Goal: Task Accomplishment & Management: Use online tool/utility

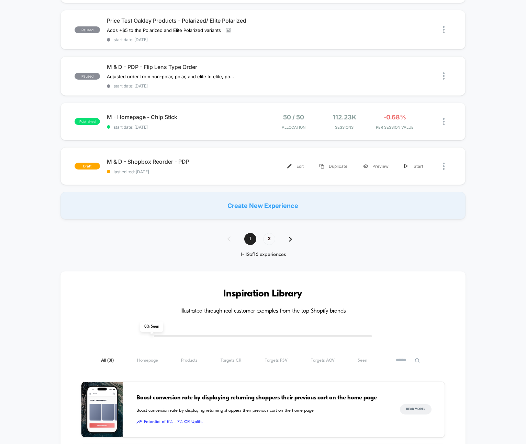
scroll to position [488, 0]
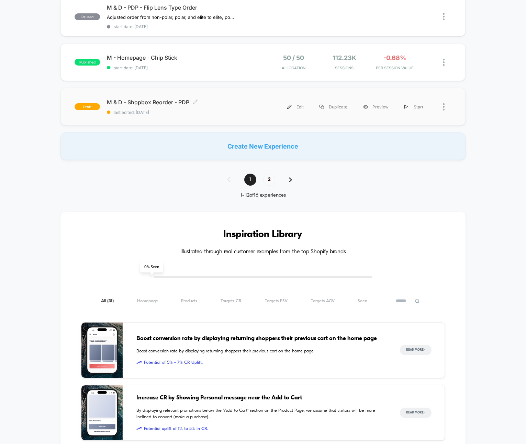
click at [221, 104] on div "M & D - Shopbox Reorder - PDP Click to edit experience details Click to edit ex…" at bounding box center [185, 107] width 156 height 16
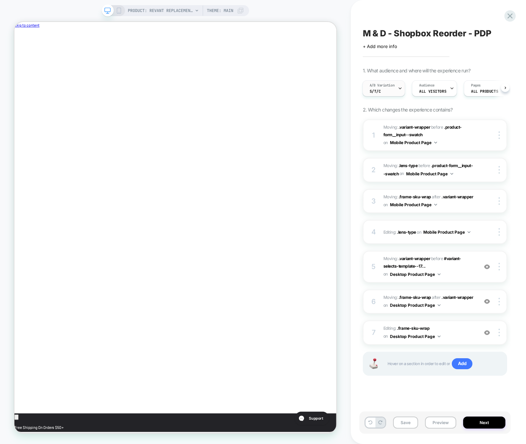
click at [385, 92] on div "A/B Variation S/T/C" at bounding box center [382, 88] width 39 height 15
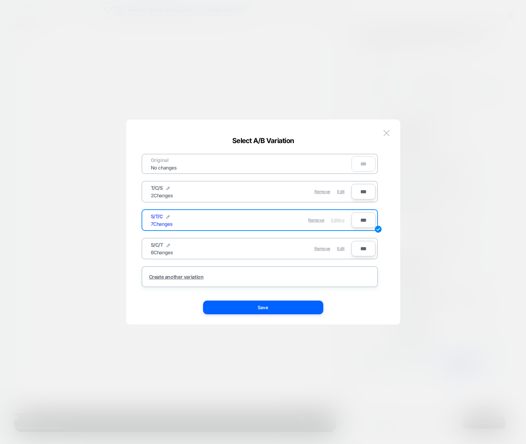
click at [402, 141] on div at bounding box center [263, 222] width 526 height 444
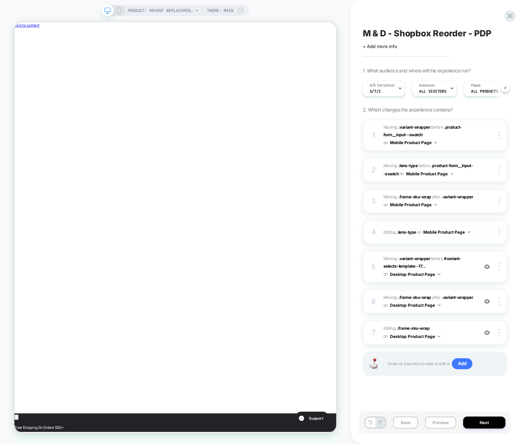
click at [402, 232] on div at bounding box center [493, 232] width 26 height 8
click at [402, 234] on div "4 Editing : .lens-type .lens-type on Mobile Product Page Delete" at bounding box center [435, 232] width 144 height 24
click at [402, 232] on span "Editing : .lens-type .lens-type on Mobile Product Page" at bounding box center [428, 232] width 91 height 9
click at [402, 331] on span "Editing : .frame-sku-wrap .frame-sku-wrap on Desktop Product Page" at bounding box center [428, 333] width 91 height 16
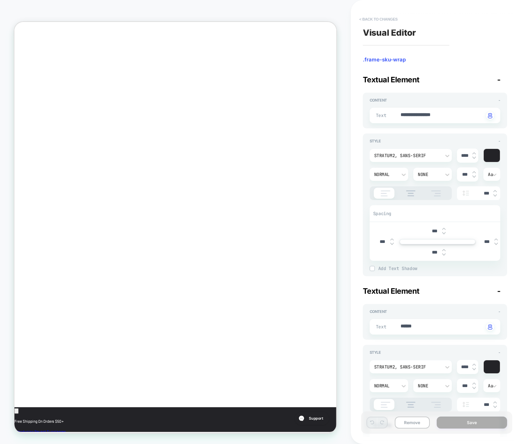
click at [369, 19] on button "< Back to changes" at bounding box center [378, 19] width 45 height 11
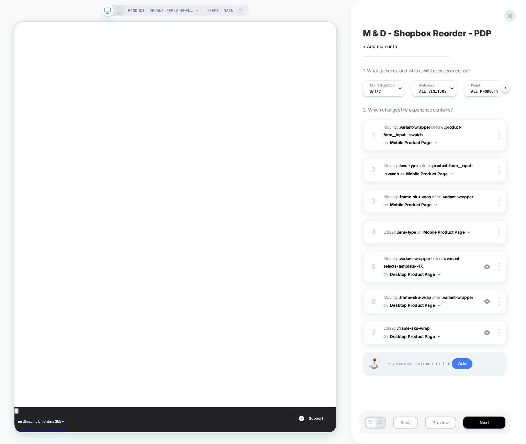
click at [402, 306] on button "Desktop Product Page" at bounding box center [415, 305] width 50 height 9
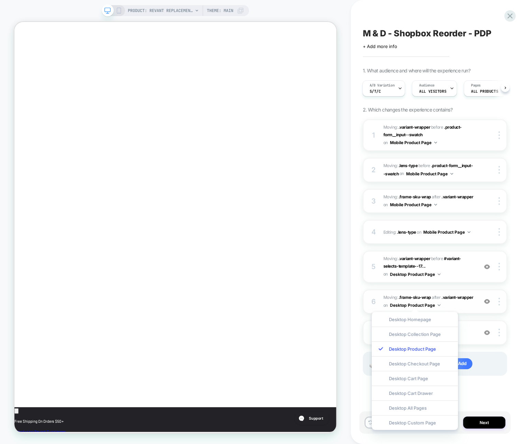
scroll to position [0, 0]
click at [402, 303] on div at bounding box center [499, 302] width 13 height 8
click at [402, 303] on div "M & D - Shopbox Reorder - PDP Click to edit experience details + Add more info …" at bounding box center [434, 222] width 151 height 431
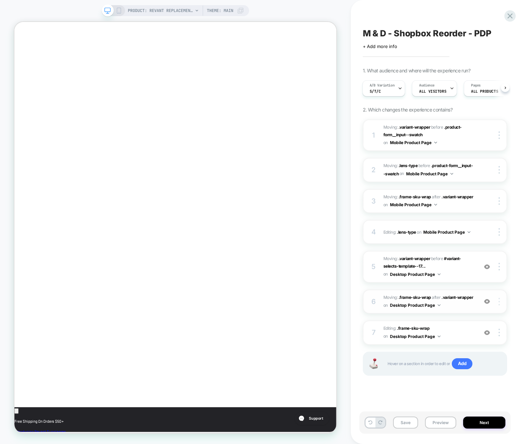
click at [402, 304] on img at bounding box center [498, 302] width 1 height 8
click at [402, 203] on div at bounding box center [499, 201] width 13 height 8
click at [402, 261] on div "M & D - Shopbox Reorder - PDP Click to edit experience details + Add more info …" at bounding box center [438, 222] width 151 height 444
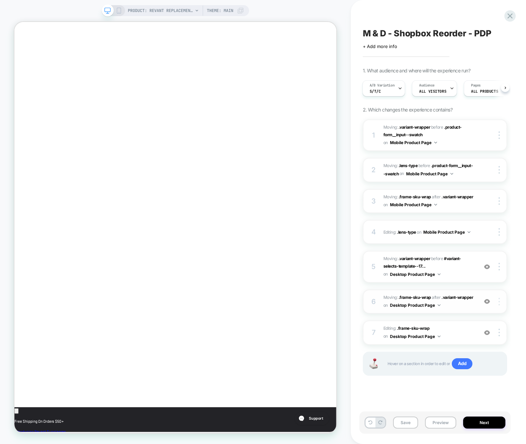
click at [402, 303] on div at bounding box center [499, 302] width 13 height 8
click at [402, 199] on img at bounding box center [498, 201] width 1 height 8
click at [402, 203] on span "Moving: .frame-sku-wrap .frame-sku-wrap after .variant-wrapper .variant-wrapper…" at bounding box center [428, 201] width 91 height 16
click at [402, 202] on div at bounding box center [499, 201] width 13 height 8
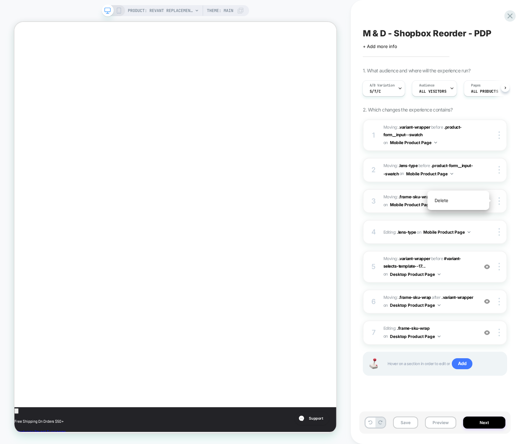
scroll to position [0, 231]
click at [402, 199] on span "Moving: .frame-sku-wrap .frame-sku-wrap after .variant-wrapper .variant-wrapper…" at bounding box center [428, 201] width 91 height 16
click at [402, 198] on div at bounding box center [499, 201] width 13 height 8
click at [402, 201] on div "Delete" at bounding box center [458, 200] width 61 height 19
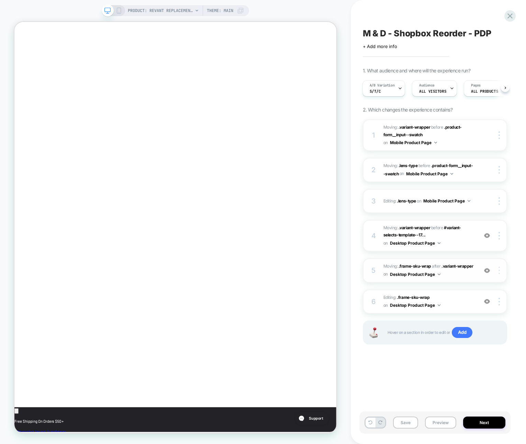
click at [402, 272] on img at bounding box center [498, 271] width 1 height 8
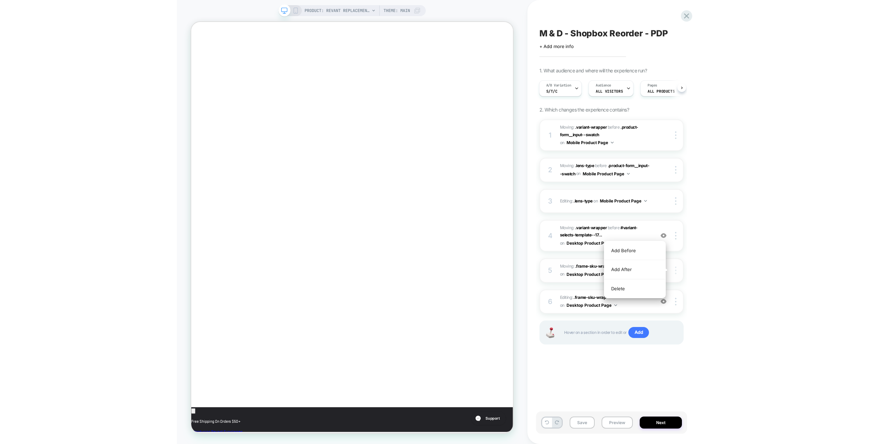
scroll to position [0, 0]
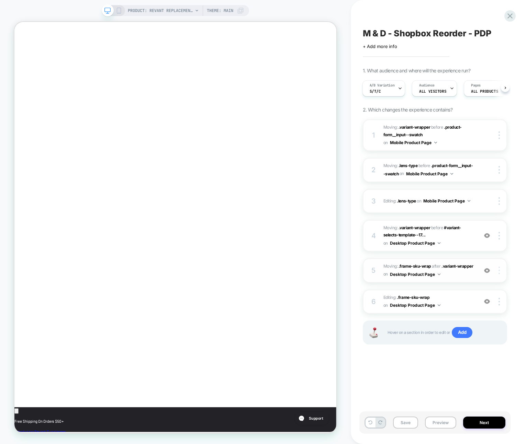
click at [402, 270] on div at bounding box center [499, 271] width 13 height 8
click at [371, 423] on icon at bounding box center [370, 423] width 4 height 4
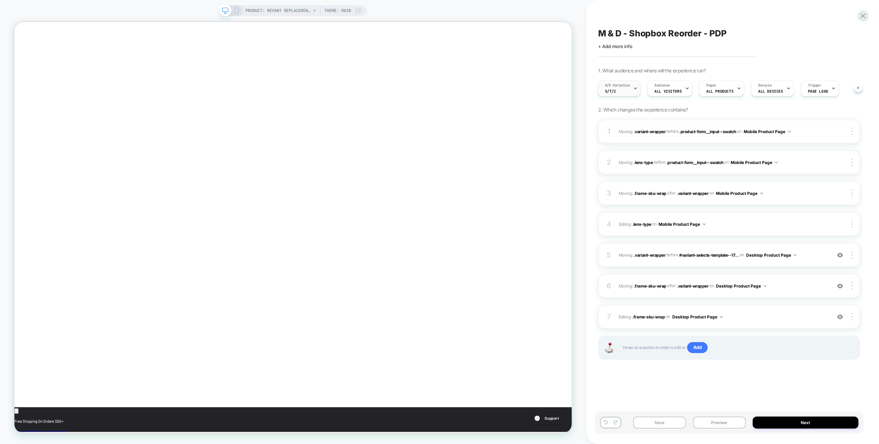
scroll to position [0, 231]
click at [402, 258] on span "Moving: .variant-wrapper .variant-wrapper before #variant-selects-template--17.…" at bounding box center [723, 255] width 209 height 9
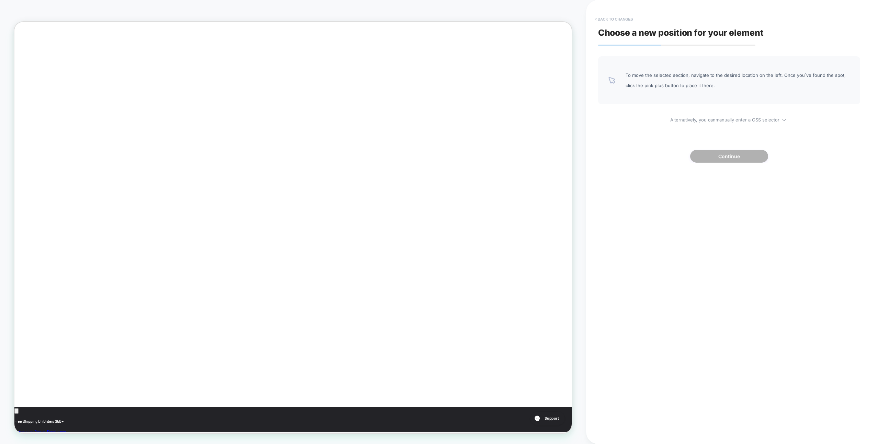
click at [402, 19] on button "< Back to changes" at bounding box center [613, 19] width 45 height 11
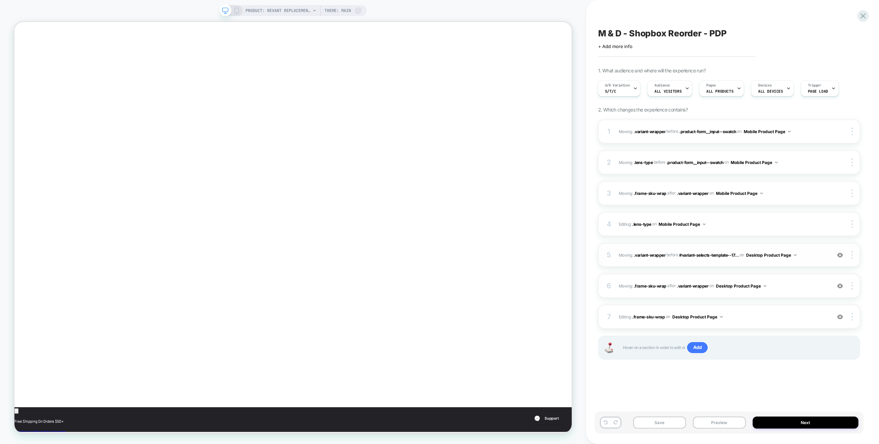
click at [402, 262] on div "5 Moving: .variant-wrapper .variant-wrapper before #variant-selects-template--1…" at bounding box center [729, 255] width 262 height 24
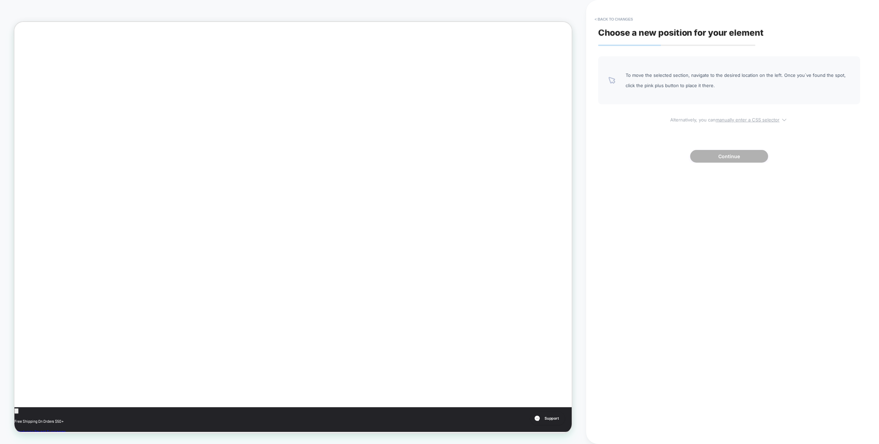
click at [402, 119] on u "manually enter a CSS selector" at bounding box center [748, 119] width 64 height 5
select select "*******"
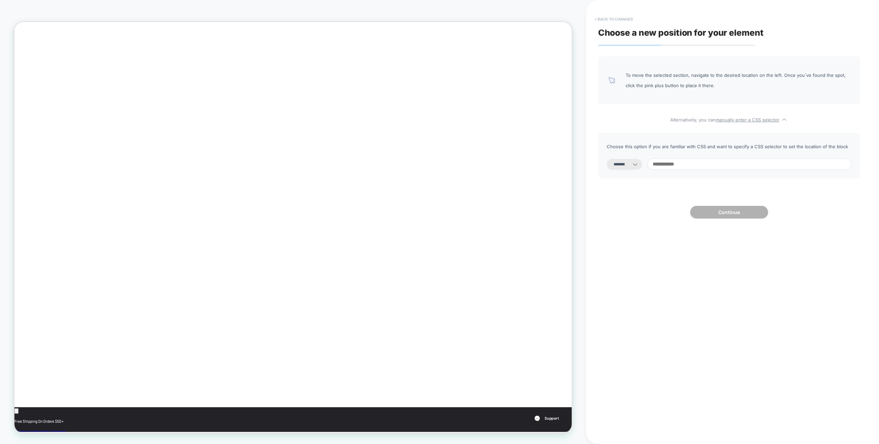
click at [402, 20] on button "< Back to changes" at bounding box center [613, 19] width 45 height 11
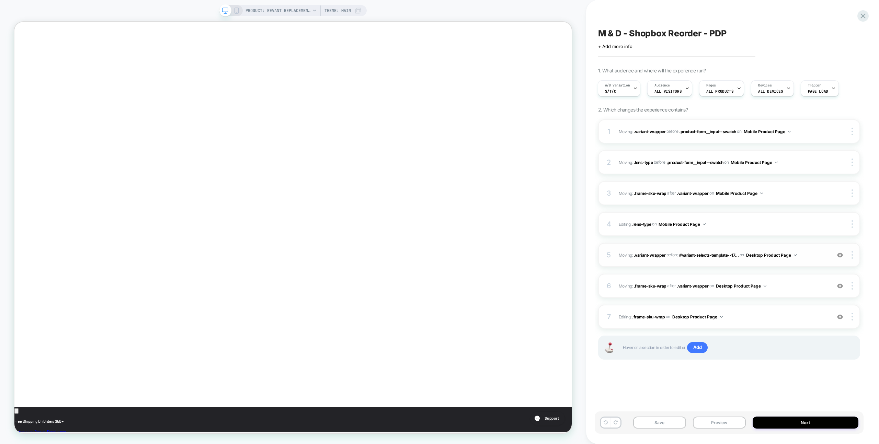
scroll to position [0, 0]
click at [402, 260] on div "5 Moving: .variant-wrapper .variant-wrapper before #variant-selects-template--1…" at bounding box center [729, 255] width 262 height 24
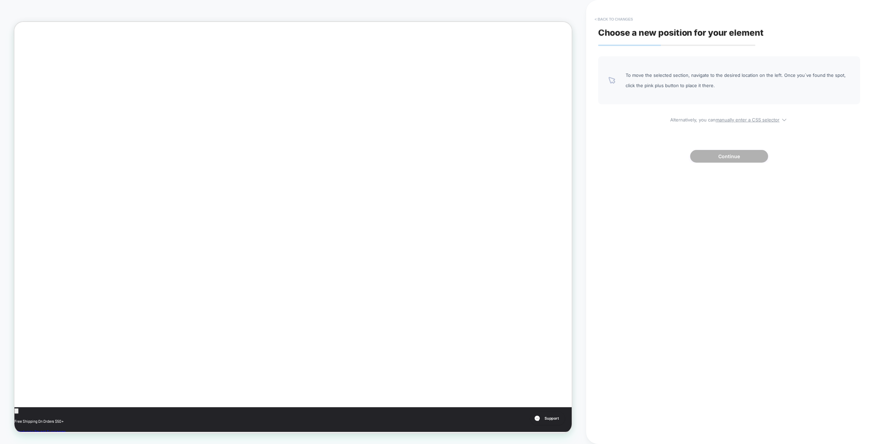
click at [402, 18] on button "< Back to changes" at bounding box center [613, 19] width 45 height 11
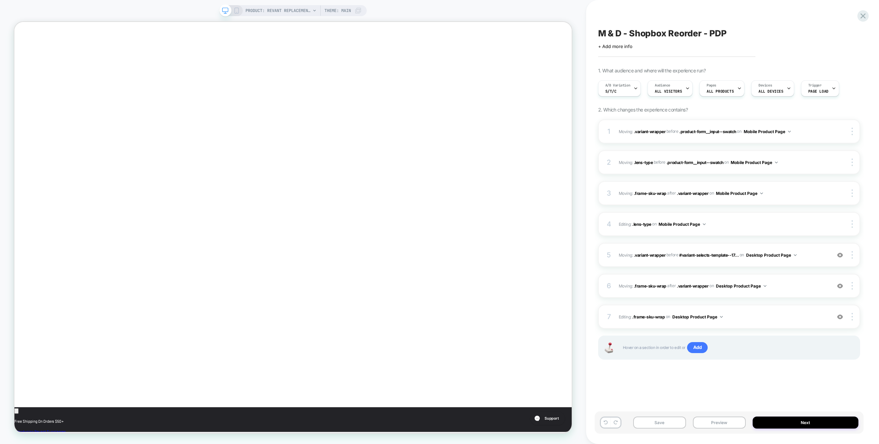
scroll to position [0, 0]
click at [402, 255] on img at bounding box center [840, 255] width 6 height 6
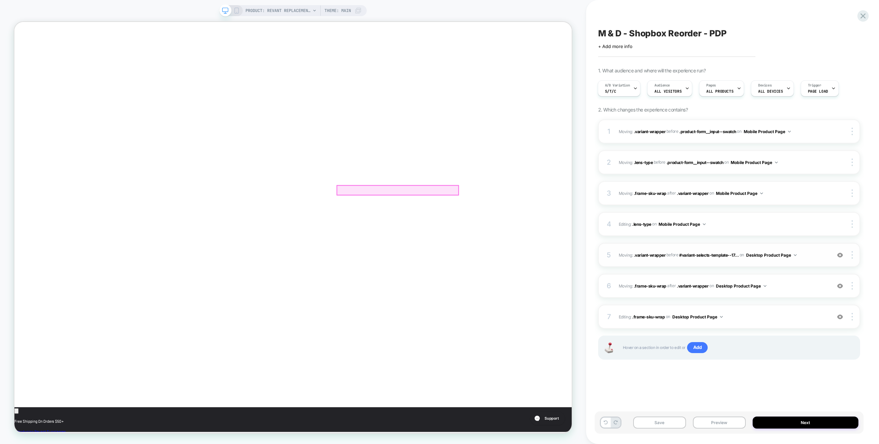
scroll to position [0, 0]
click at [402, 245] on div at bounding box center [526, 246] width 162 height 12
click at [402, 244] on div at bounding box center [525, 247] width 163 height 14
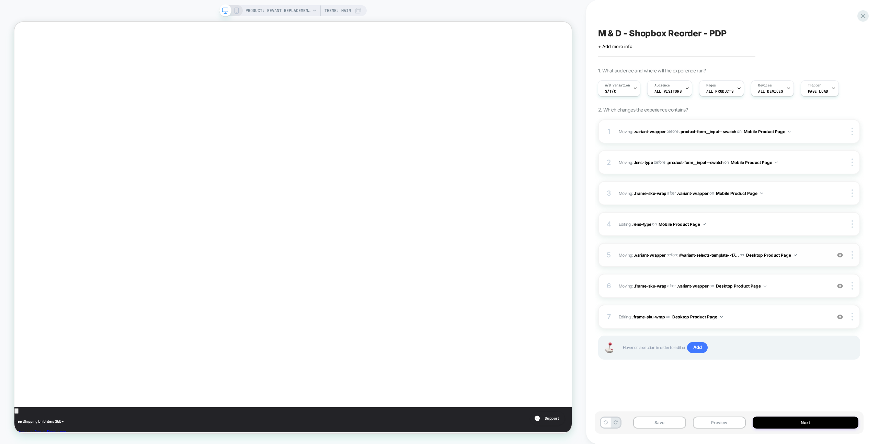
scroll to position [0, 0]
click at [402, 264] on div "5 Moving: .variant-wrapper .variant-wrapper before #variant-selects-template--1…" at bounding box center [729, 255] width 262 height 24
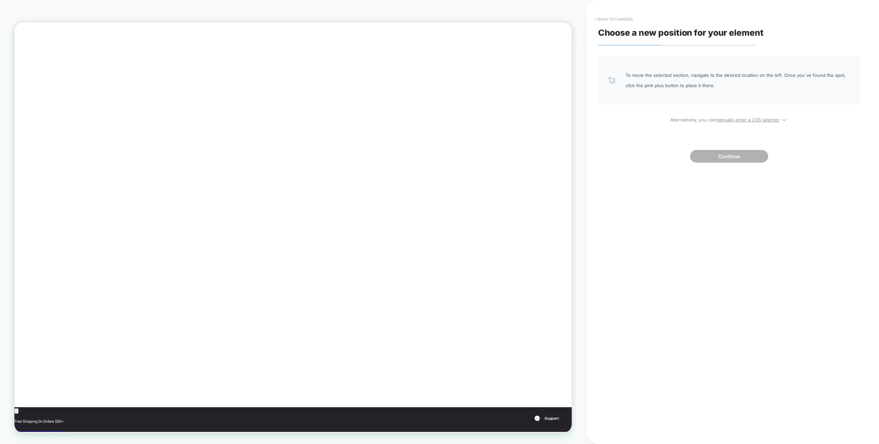
click at [402, 20] on button "< Back to changes" at bounding box center [613, 19] width 45 height 11
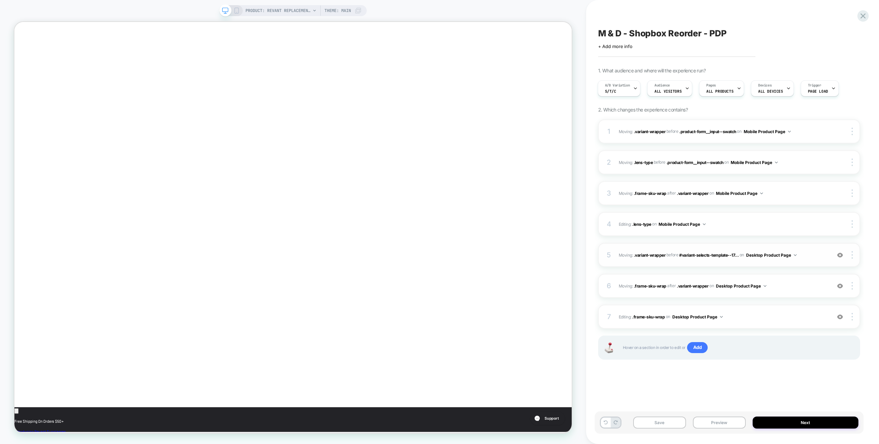
scroll to position [0, 231]
click at [402, 249] on div "5 Moving: .variant-wrapper .variant-wrapper before #variant-selects-template--1…" at bounding box center [729, 255] width 262 height 24
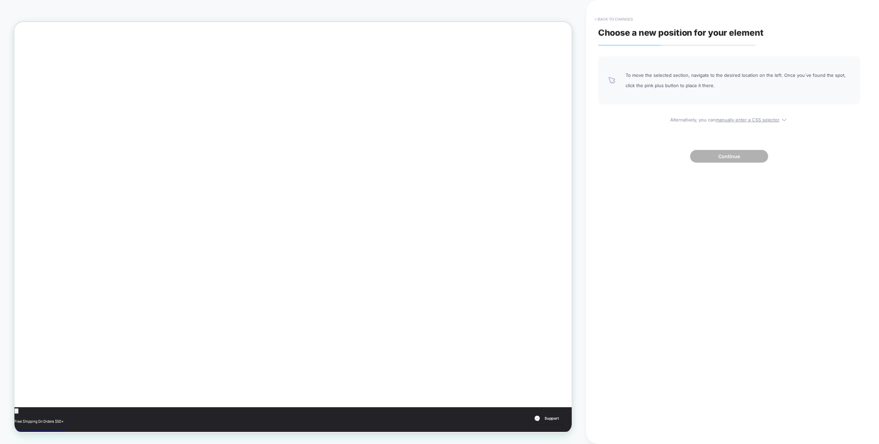
click at [402, 20] on button "< Back to changes" at bounding box center [613, 19] width 45 height 11
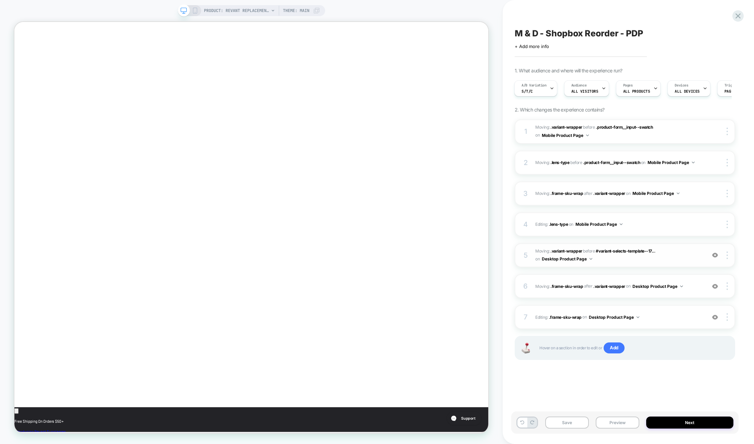
click at [402, 256] on span "Moving: .variant-wrapper .variant-wrapper before #variant-selects-template--17.…" at bounding box center [618, 256] width 167 height 16
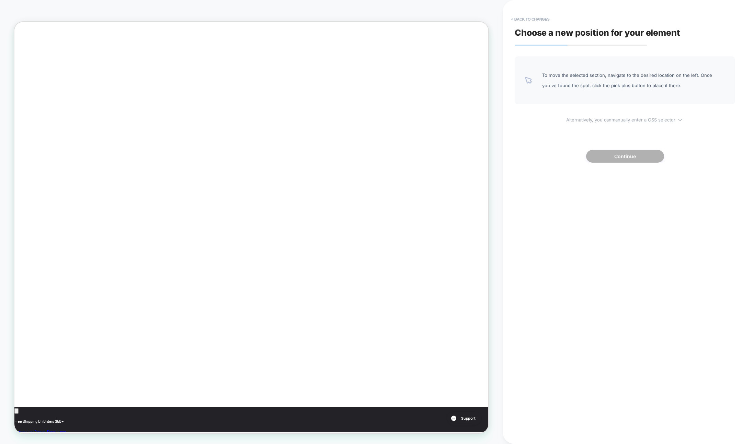
click at [402, 121] on u "manually enter a CSS selector" at bounding box center [644, 119] width 64 height 5
select select "*******"
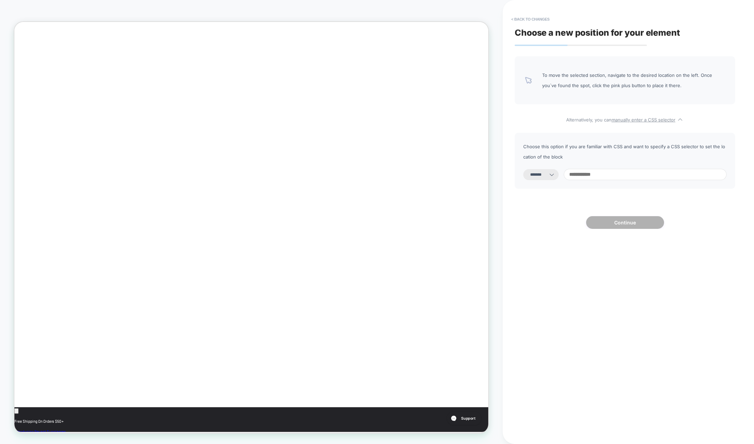
click at [402, 178] on select "**********" at bounding box center [540, 174] width 35 height 11
click at [402, 21] on button "< Back to changes" at bounding box center [530, 19] width 45 height 11
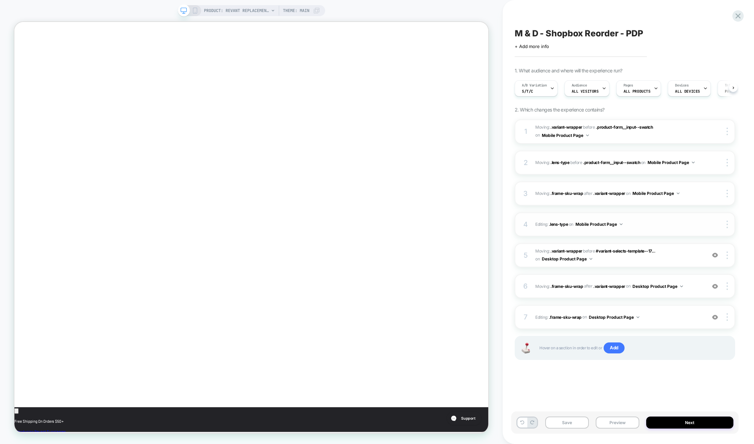
scroll to position [0, 0]
click at [402, 251] on span "Moving: .variant-wrapper .variant-wrapper before #variant-selects-template--17.…" at bounding box center [618, 256] width 167 height 16
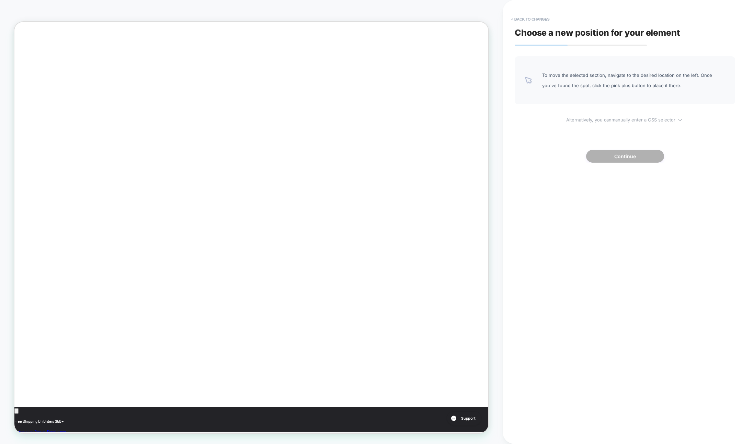
click at [402, 121] on u "manually enter a CSS selector" at bounding box center [644, 119] width 64 height 5
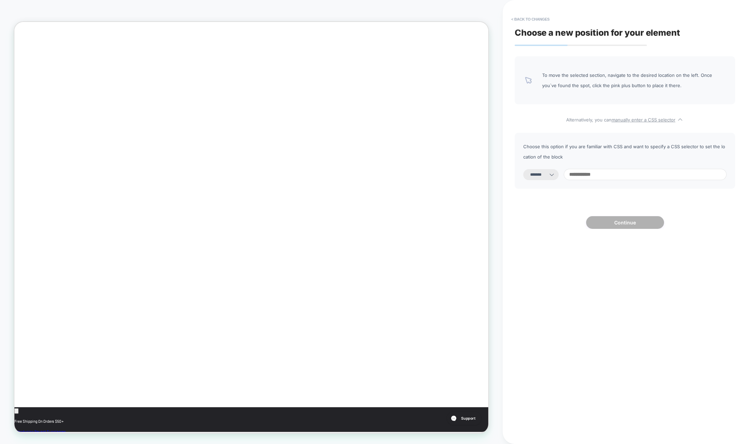
scroll to position [0, 231]
click at [402, 180] on select "**********" at bounding box center [540, 174] width 35 height 11
select select "**********"
click at [402, 169] on select "**********" at bounding box center [540, 174] width 35 height 11
click at [402, 176] on input at bounding box center [645, 174] width 163 height 11
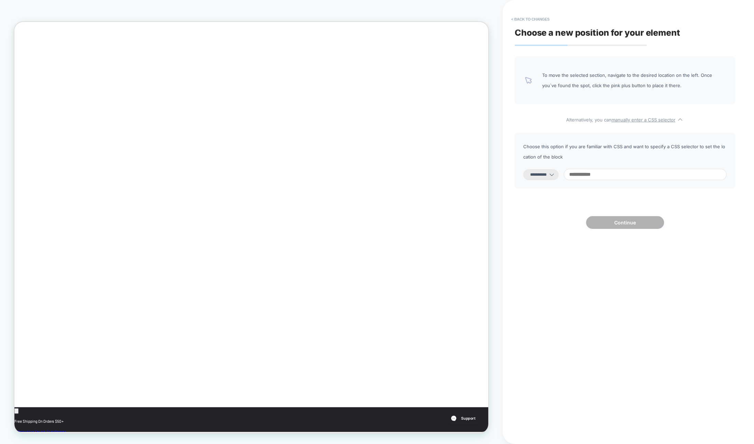
click at [402, 175] on input at bounding box center [645, 174] width 163 height 11
paste input "**********"
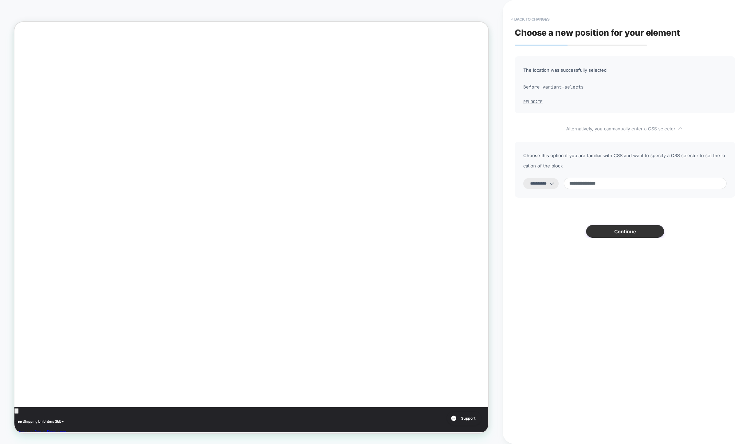
scroll to position [0, 0]
type input "**********"
click at [402, 232] on button "Continue" at bounding box center [625, 231] width 78 height 13
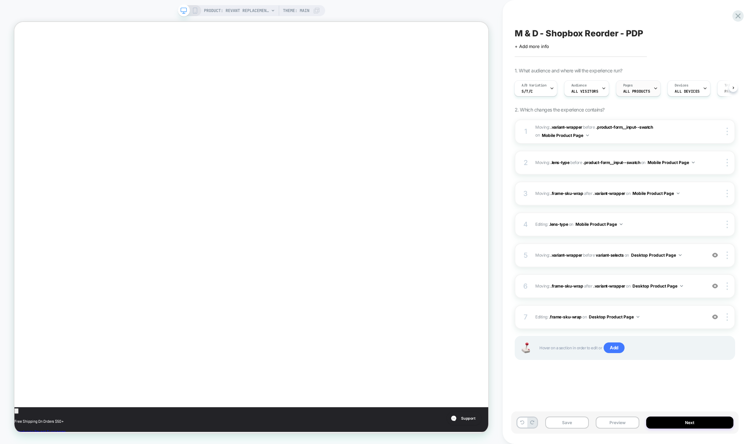
click at [402, 87] on div "Pages ALL PRODUCTS" at bounding box center [636, 88] width 41 height 15
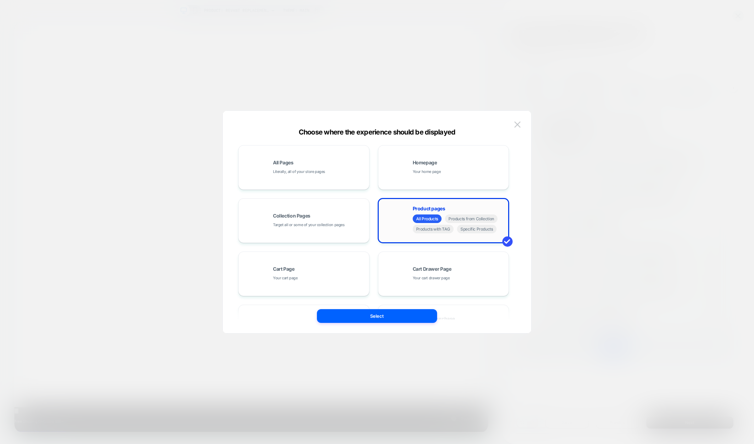
scroll to position [0, 231]
click at [402, 229] on span "Products with TAG" at bounding box center [433, 229] width 41 height 9
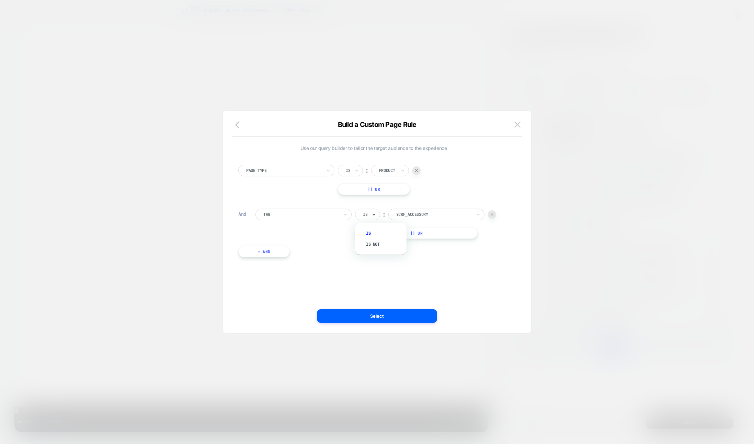
click at [374, 213] on icon at bounding box center [374, 214] width 5 height 7
click at [402, 209] on div "YCRF_Accessory" at bounding box center [436, 215] width 96 height 12
click at [366, 211] on div "Is" at bounding box center [365, 215] width 6 height 8
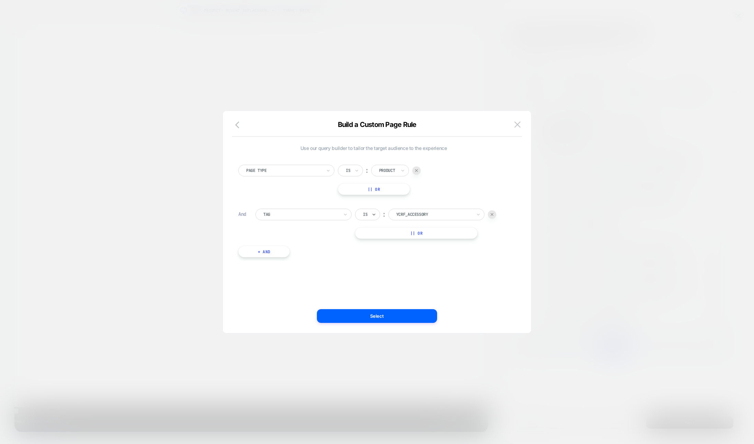
drag, startPoint x: 533, startPoint y: 125, endPoint x: 509, endPoint y: 123, distance: 23.4
click at [402, 125] on div at bounding box center [377, 222] width 754 height 444
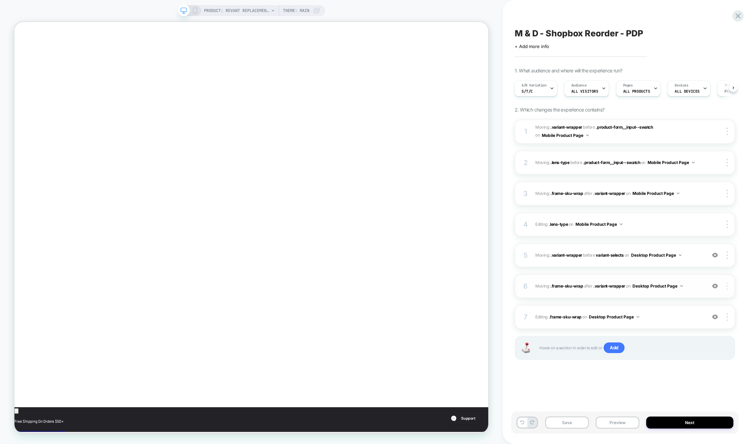
click at [402, 286] on img at bounding box center [727, 287] width 1 height 8
click at [402, 307] on div "Delete" at bounding box center [686, 305] width 61 height 19
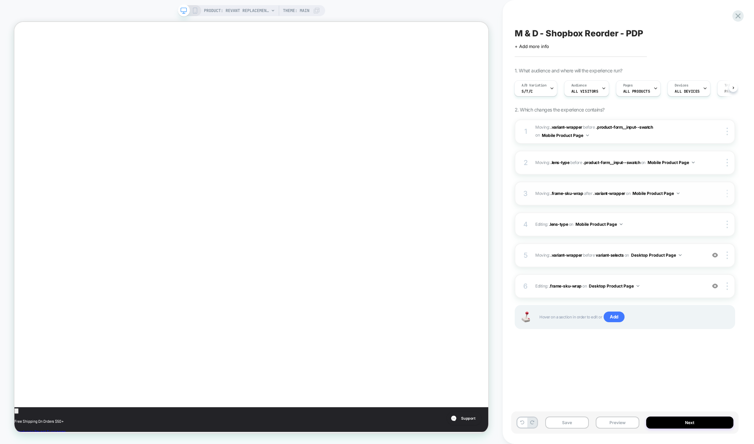
click at [402, 195] on div at bounding box center [728, 194] width 13 height 8
click at [402, 194] on div "M & D - Shopbox Reorder - PDP Click to edit experience details + Add more info …" at bounding box center [624, 222] width 227 height 431
click at [402, 191] on div at bounding box center [728, 194] width 13 height 8
click at [196, 10] on icon at bounding box center [195, 11] width 6 height 6
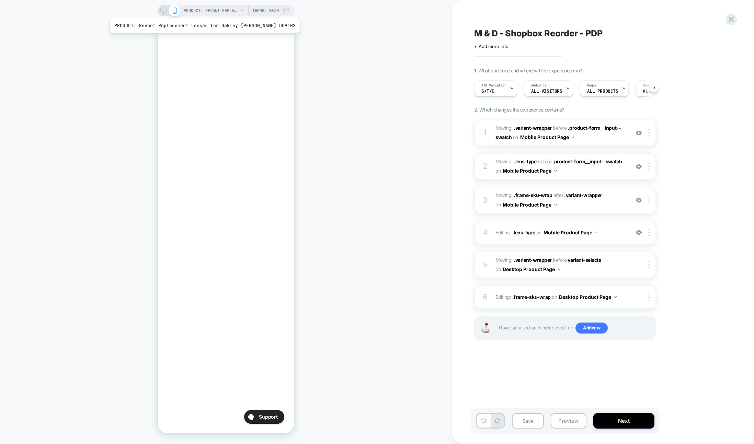
scroll to position [0, 0]
click at [402, 198] on img at bounding box center [648, 200] width 1 height 8
click at [402, 194] on div "1. What audience and where will the experience run? A/B Variation S/T/C Audienc…" at bounding box center [599, 213] width 251 height 290
click at [402, 88] on icon at bounding box center [654, 88] width 3 height 3
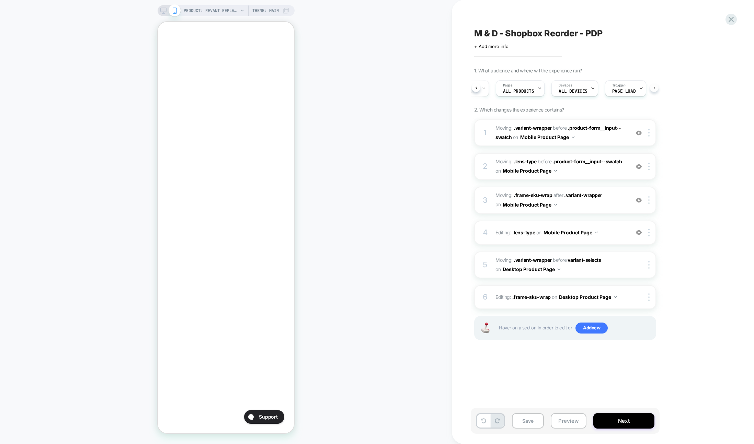
scroll to position [0, 94]
click at [402, 130] on div at bounding box center [650, 133] width 11 height 8
click at [402, 127] on div "1. What audience and where will the experience run? A/B Variation S/T/C Audienc…" at bounding box center [599, 213] width 251 height 290
click at [402, 329] on span "Add new" at bounding box center [592, 328] width 32 height 11
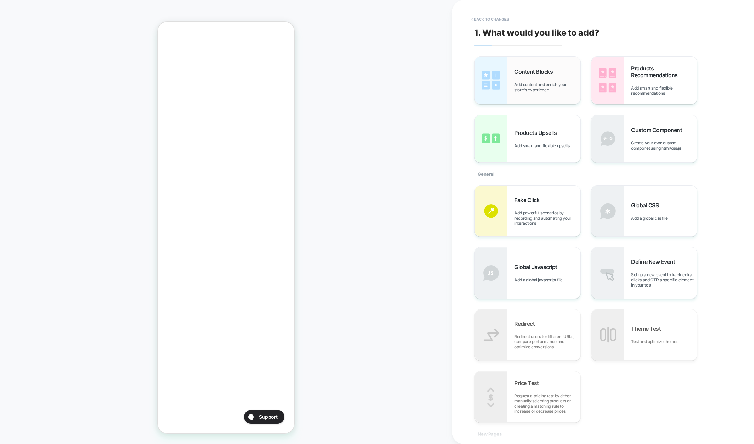
click at [402, 72] on span "Content Blocks" at bounding box center [535, 71] width 42 height 7
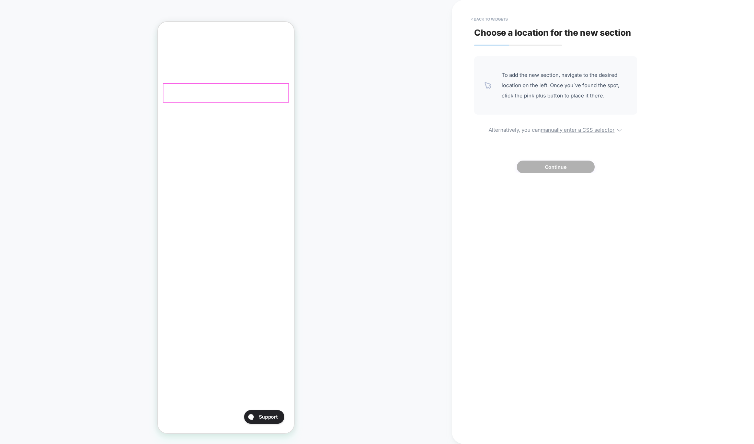
scroll to position [0, 118]
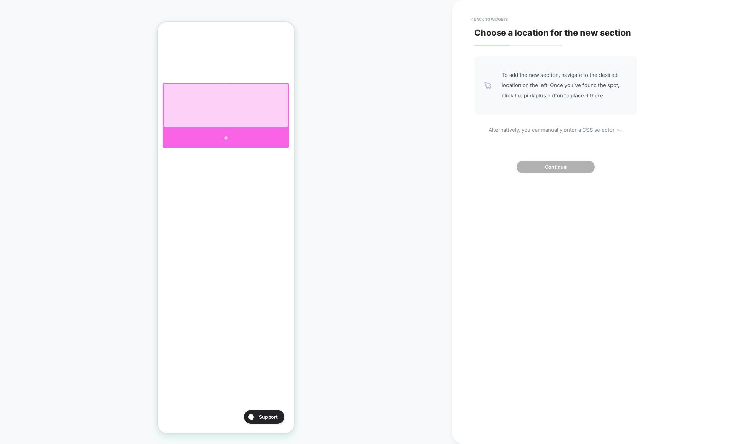
click at [259, 132] on div at bounding box center [226, 138] width 126 height 20
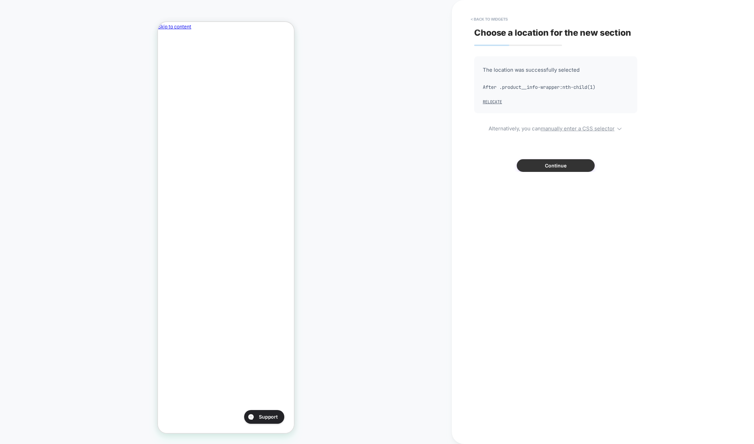
scroll to position [0, 0]
click at [402, 166] on button "Continue" at bounding box center [556, 165] width 78 height 13
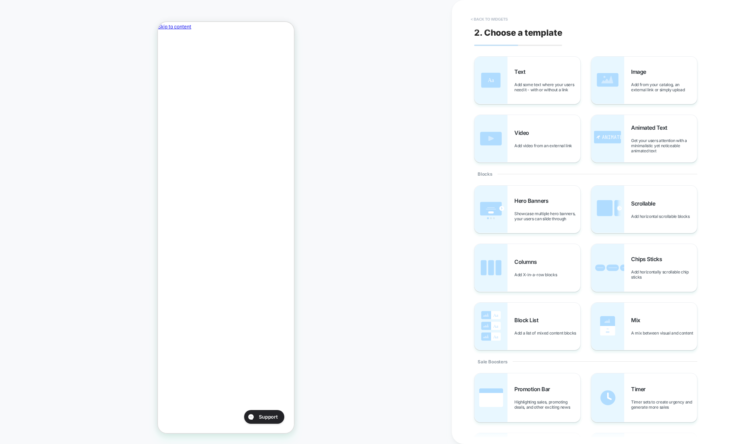
click at [402, 18] on button "< Back to widgets" at bounding box center [489, 19] width 44 height 11
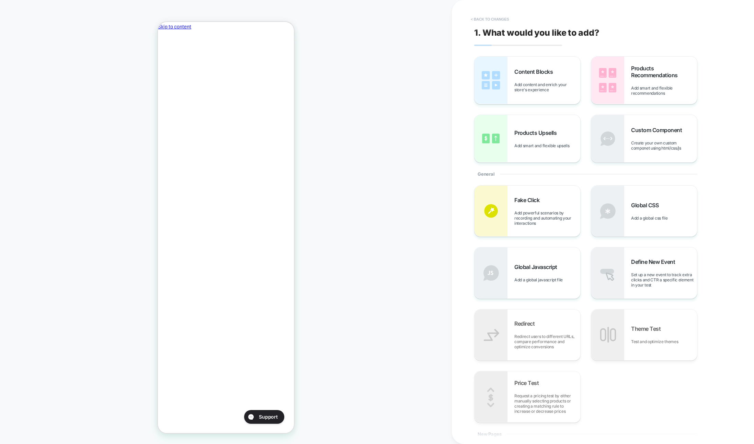
scroll to position [0, 118]
click at [402, 21] on button "< Back to changes" at bounding box center [489, 19] width 45 height 11
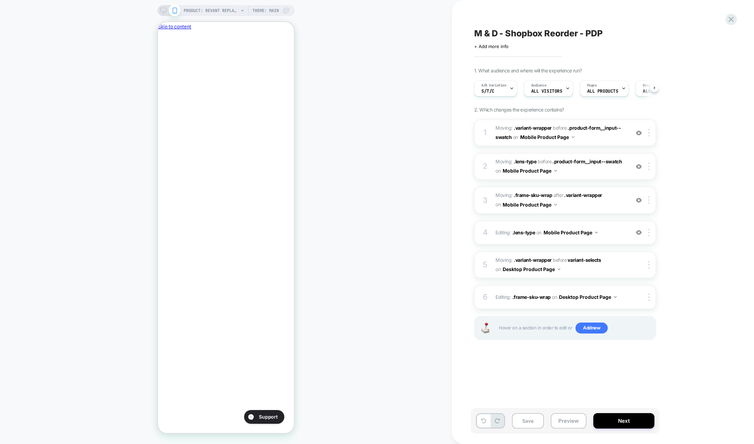
scroll to position [0, 0]
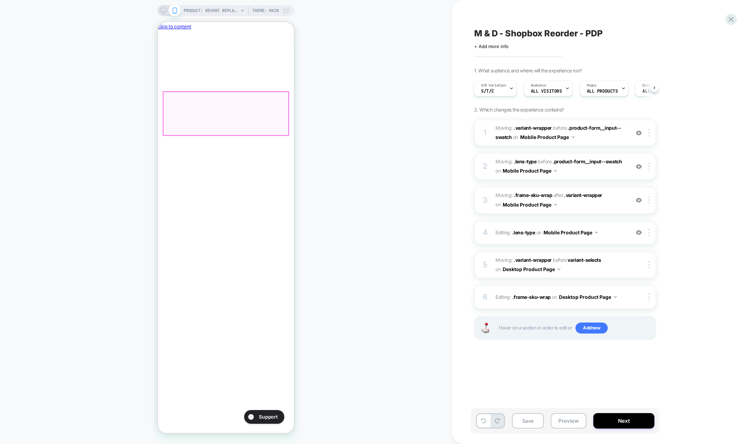
scroll to position [0, 0]
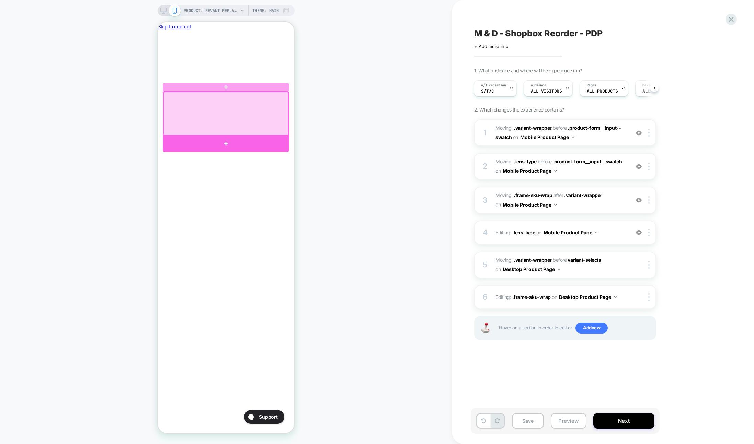
click at [216, 140] on div at bounding box center [226, 144] width 126 height 16
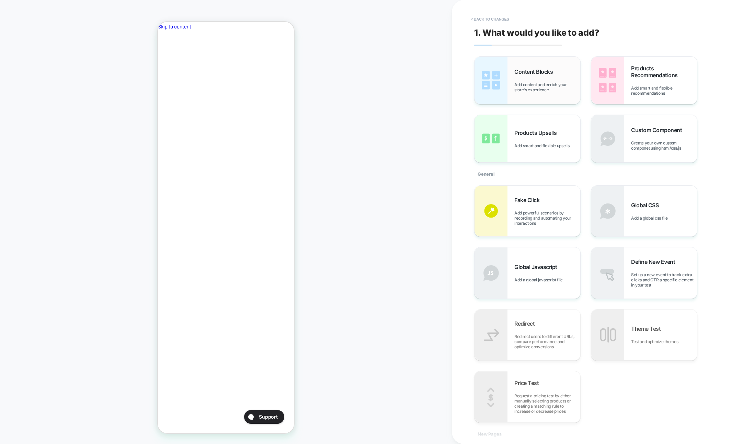
click at [402, 72] on span "Content Blocks" at bounding box center [535, 71] width 42 height 7
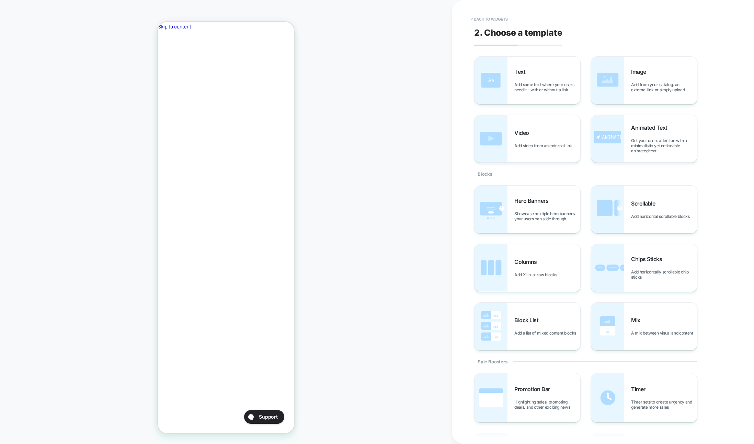
click at [402, 72] on span "Text" at bounding box center [521, 71] width 14 height 7
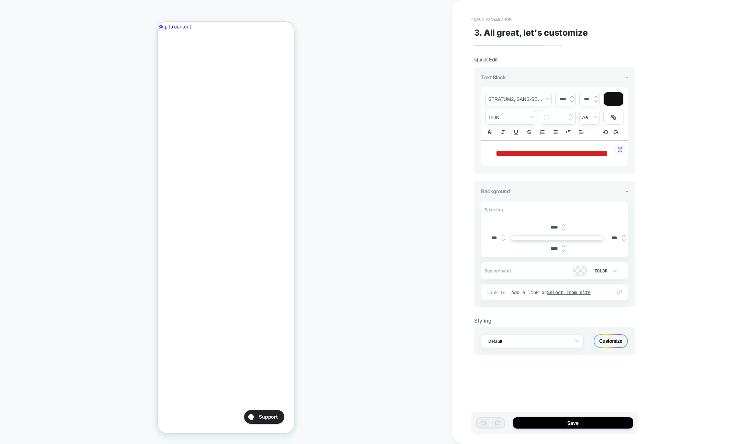
scroll to position [0, 118]
click at [402, 423] on button "Save" at bounding box center [573, 423] width 120 height 11
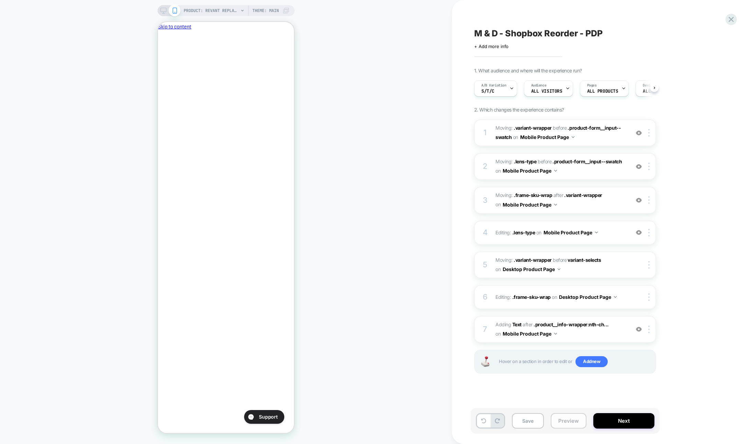
scroll to position [0, 0]
click at [402, 330] on div at bounding box center [650, 330] width 11 height 8
click at [402, 204] on div at bounding box center [650, 200] width 11 height 8
click at [402, 254] on div "Delete" at bounding box center [649, 255] width 61 height 19
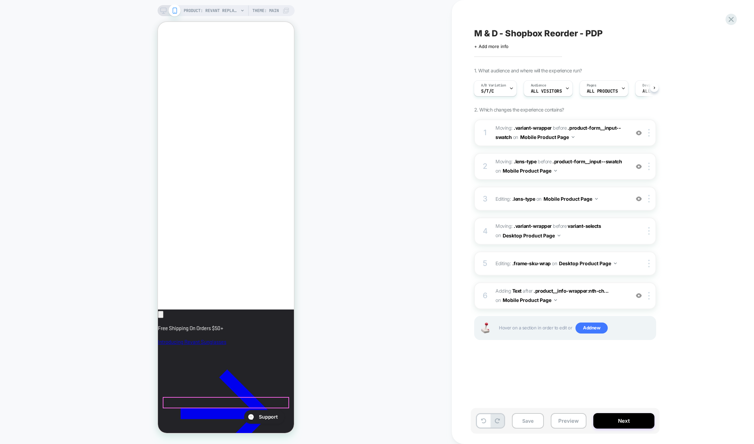
scroll to position [0, 0]
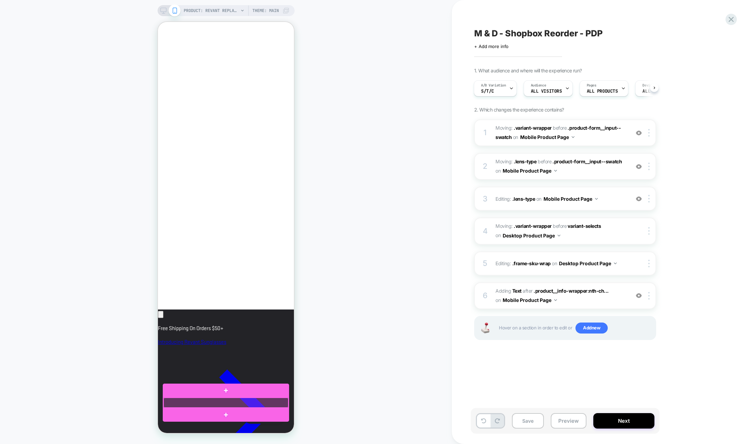
click at [239, 402] on div at bounding box center [225, 403] width 125 height 10
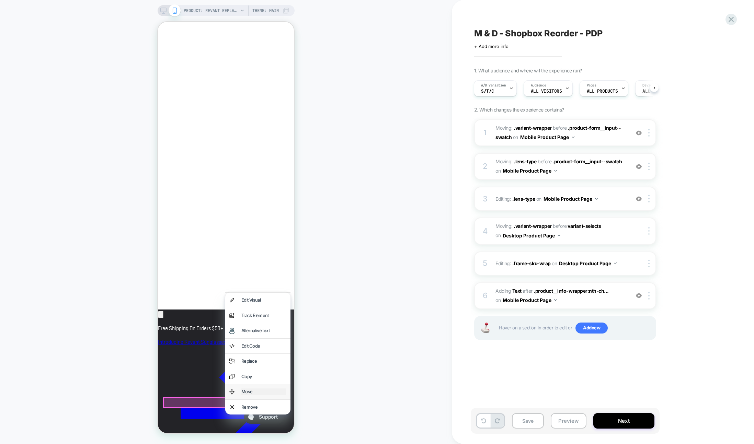
click at [243, 393] on div "Move" at bounding box center [263, 392] width 45 height 7
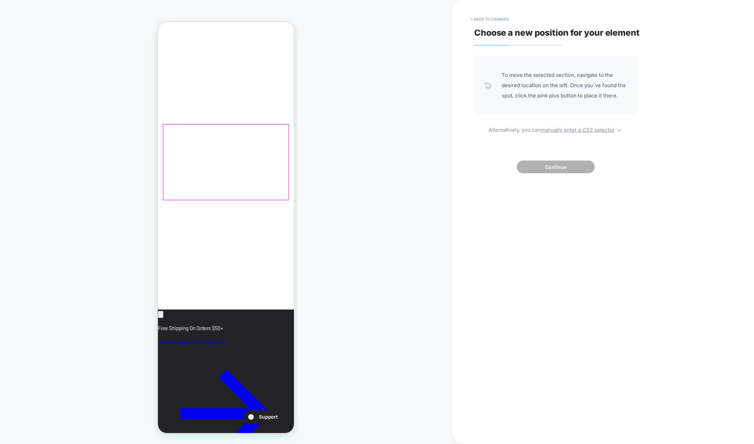
scroll to position [0, 118]
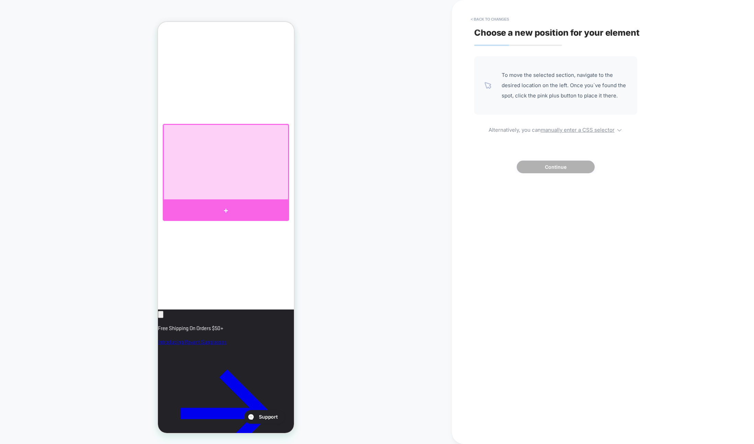
click at [276, 206] on div at bounding box center [226, 211] width 126 height 21
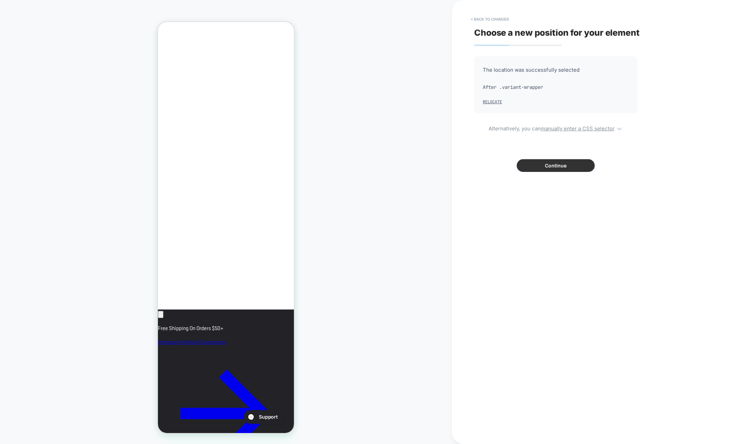
scroll to position [0, 0]
click at [402, 166] on button "Continue" at bounding box center [556, 165] width 78 height 13
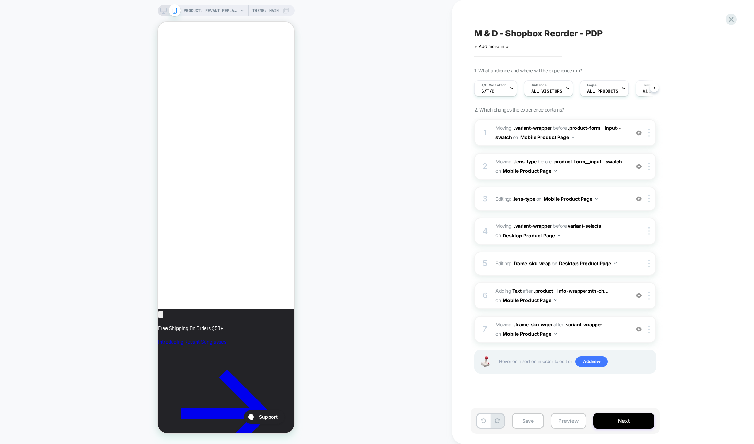
scroll to position [0, 0]
click at [402, 329] on div at bounding box center [650, 330] width 11 height 8
click at [402, 419] on icon at bounding box center [483, 421] width 5 height 5
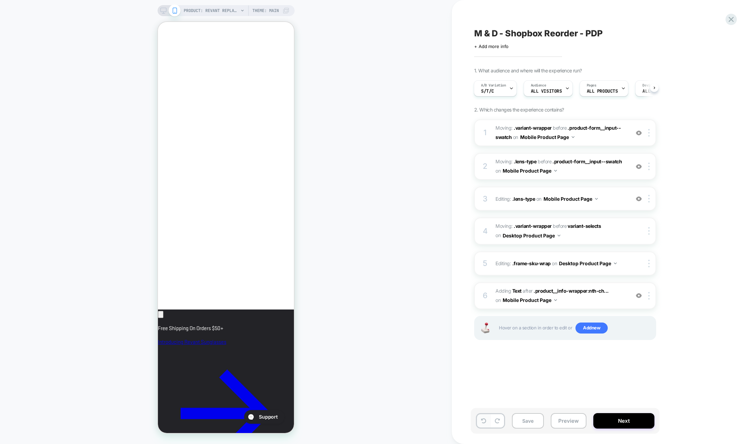
click at [402, 419] on icon at bounding box center [483, 421] width 5 height 5
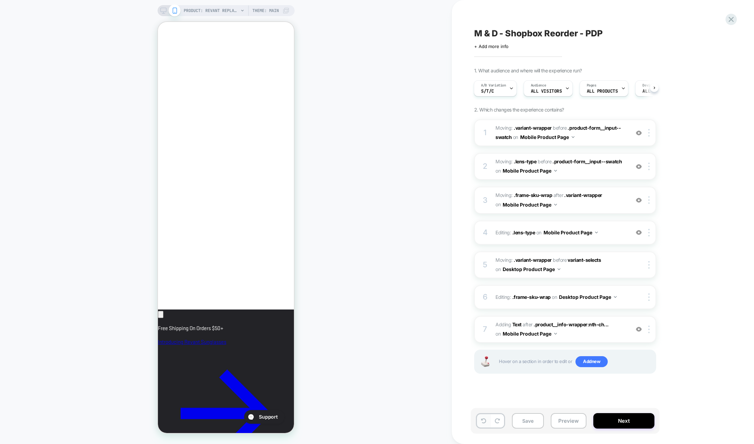
click at [402, 419] on icon at bounding box center [483, 421] width 5 height 5
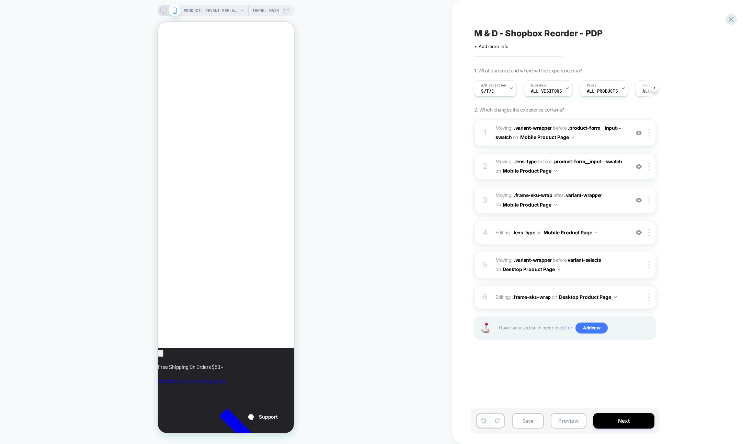
click at [402, 419] on icon at bounding box center [483, 421] width 5 height 5
click at [402, 420] on icon at bounding box center [497, 421] width 5 height 5
click at [402, 421] on button at bounding box center [483, 420] width 13 height 13
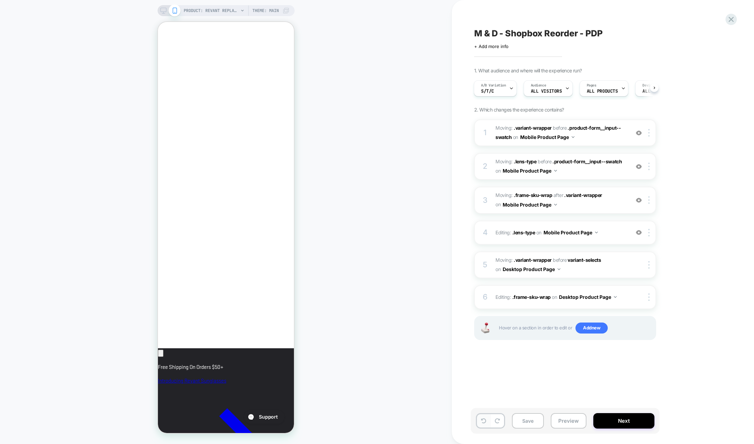
click at [402, 422] on icon at bounding box center [483, 421] width 5 height 5
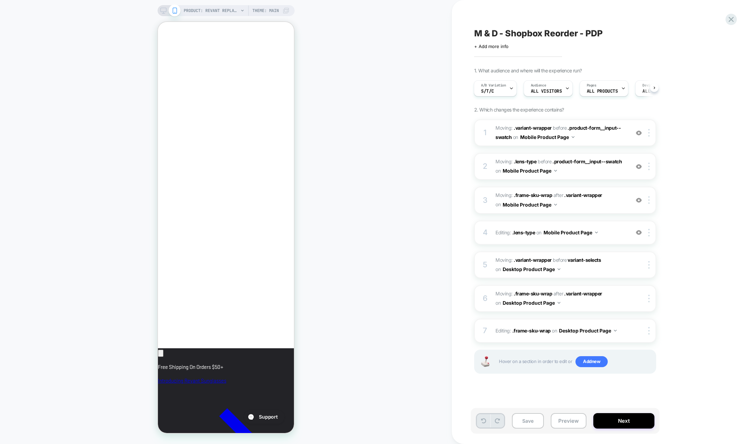
click at [402, 422] on icon at bounding box center [483, 421] width 5 height 5
click at [402, 422] on icon at bounding box center [497, 421] width 5 height 5
click at [402, 233] on span "Editing : .lens-type .lens-type on Mobile Product Page" at bounding box center [561, 233] width 131 height 10
click at [402, 230] on div at bounding box center [638, 233] width 11 height 8
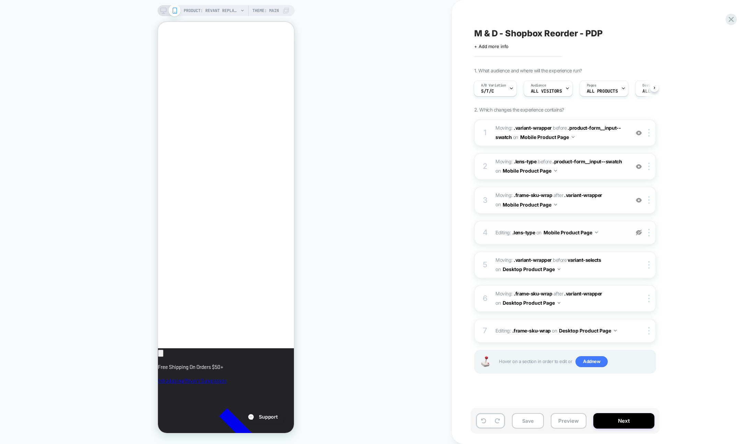
click at [402, 232] on img at bounding box center [639, 233] width 6 height 6
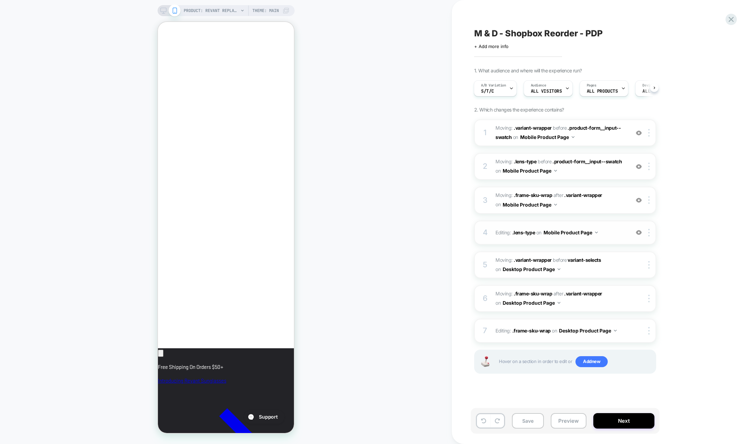
click at [402, 232] on img at bounding box center [639, 233] width 6 height 6
click at [402, 231] on div at bounding box center [650, 233] width 11 height 8
click at [402, 249] on div "Delete" at bounding box center [649, 249] width 61 height 19
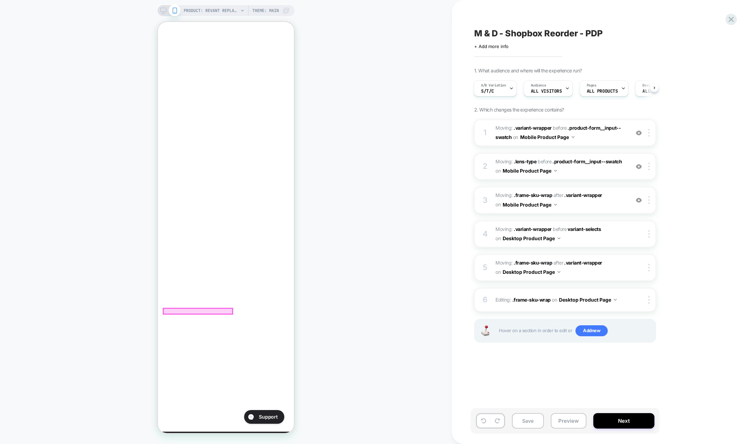
scroll to position [110, 0]
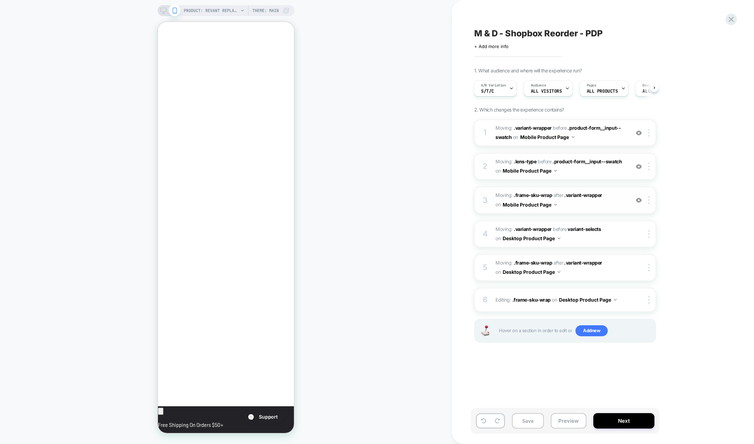
click at [402, 201] on img at bounding box center [639, 200] width 6 height 6
click at [402, 200] on img at bounding box center [639, 200] width 6 height 6
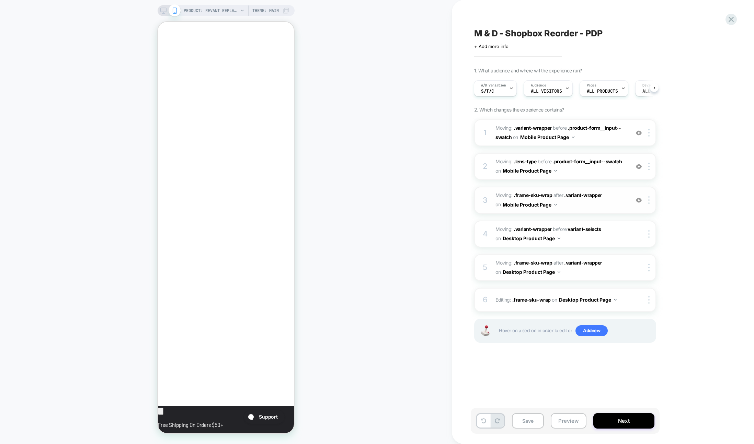
click at [402, 200] on img at bounding box center [639, 200] width 6 height 6
click at [402, 168] on img at bounding box center [639, 167] width 6 height 6
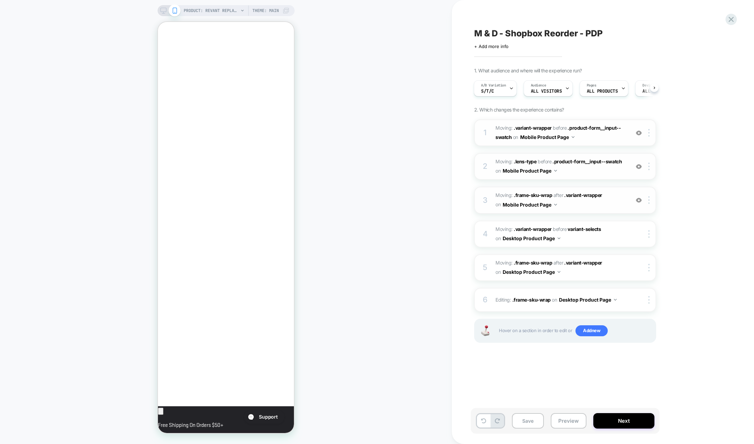
click at [402, 132] on img at bounding box center [639, 133] width 6 height 6
click at [402, 133] on img at bounding box center [639, 133] width 6 height 6
click at [402, 424] on button "Save" at bounding box center [528, 420] width 32 height 15
click at [402, 237] on div "PRODUCT: Revant Replacement Lenses for Oakley [PERSON_NAME] OO9102 PRODUCT: Rev…" at bounding box center [226, 222] width 452 height 431
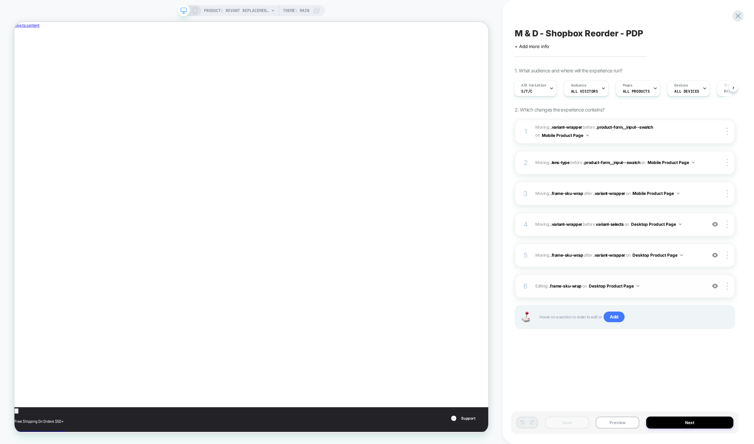
click at [714, 285] on img at bounding box center [715, 286] width 6 height 6
click at [715, 286] on img at bounding box center [715, 286] width 6 height 6
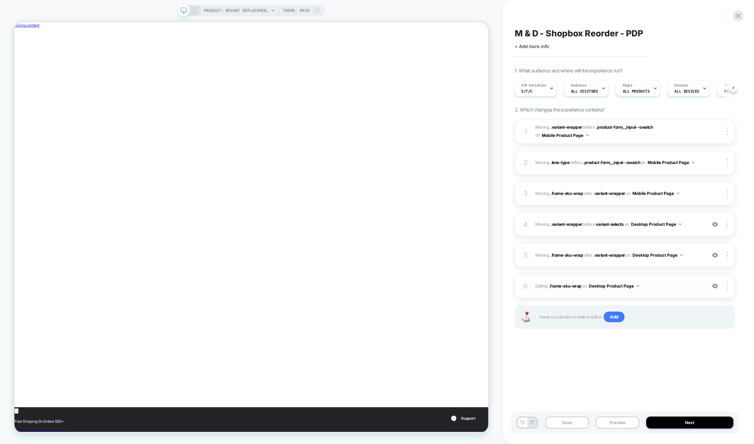
click at [715, 286] on img at bounding box center [715, 286] width 6 height 6
click at [678, 285] on span "Editing : .frame-sku-wrap .frame-sku-wrap on Desktop Product Page" at bounding box center [618, 286] width 167 height 9
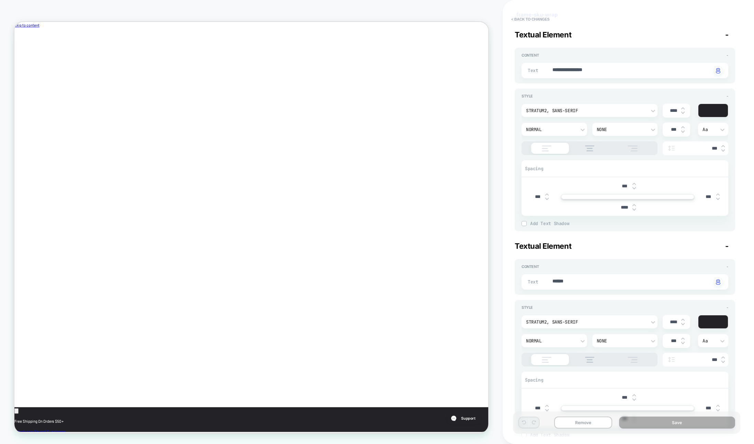
scroll to position [0, 0]
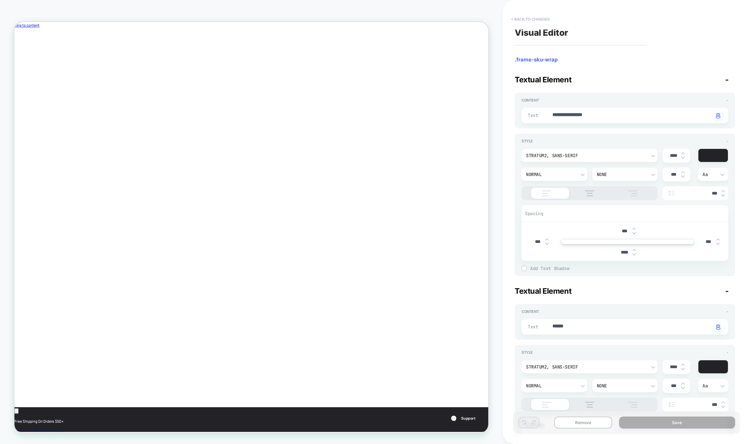
click at [526, 18] on button "< Back to changes" at bounding box center [530, 19] width 45 height 11
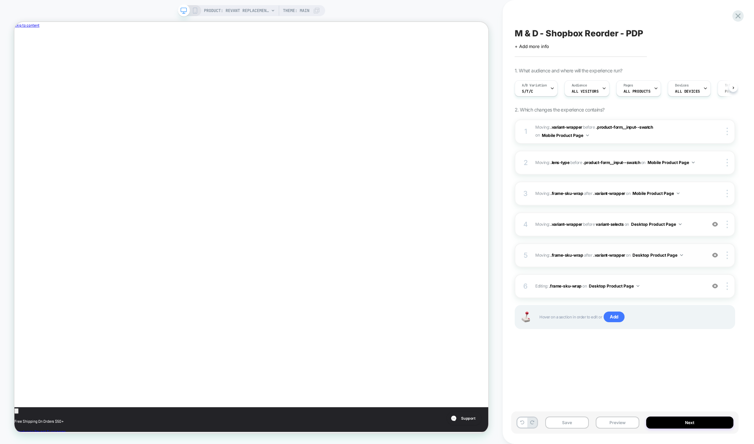
scroll to position [0, 0]
click at [715, 255] on img at bounding box center [715, 255] width 6 height 6
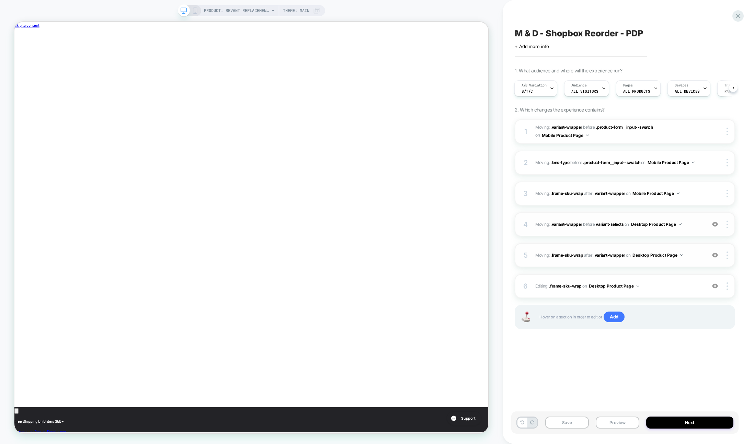
click at [714, 223] on img at bounding box center [715, 224] width 6 height 6
click at [715, 224] on img at bounding box center [715, 224] width 6 height 6
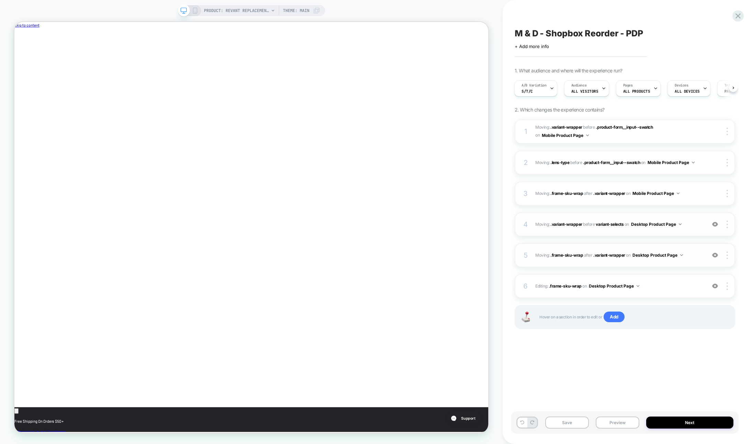
click at [715, 224] on img at bounding box center [715, 224] width 6 height 6
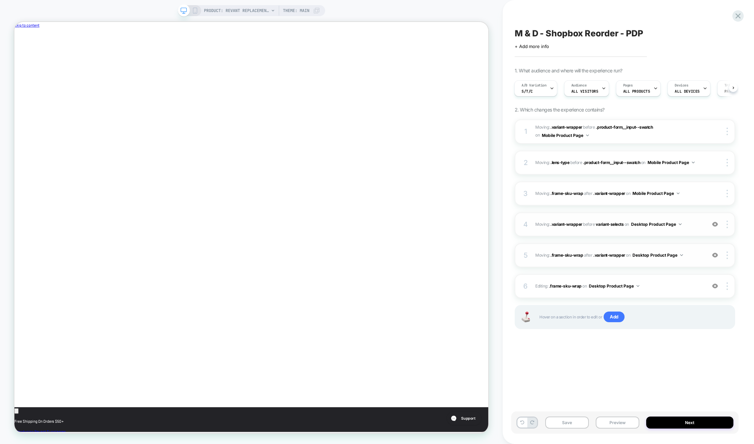
click at [715, 224] on img at bounding box center [715, 224] width 6 height 6
click at [716, 257] on img at bounding box center [715, 255] width 6 height 6
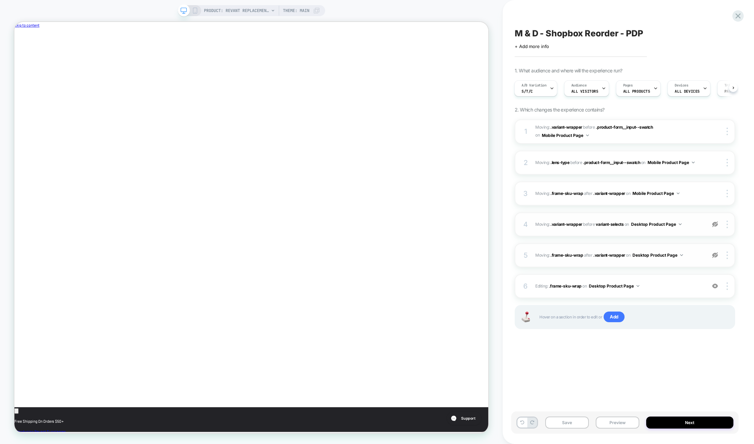
click at [715, 257] on img at bounding box center [715, 255] width 6 height 6
click at [716, 224] on img at bounding box center [715, 224] width 6 height 6
click at [194, 10] on icon at bounding box center [195, 11] width 6 height 6
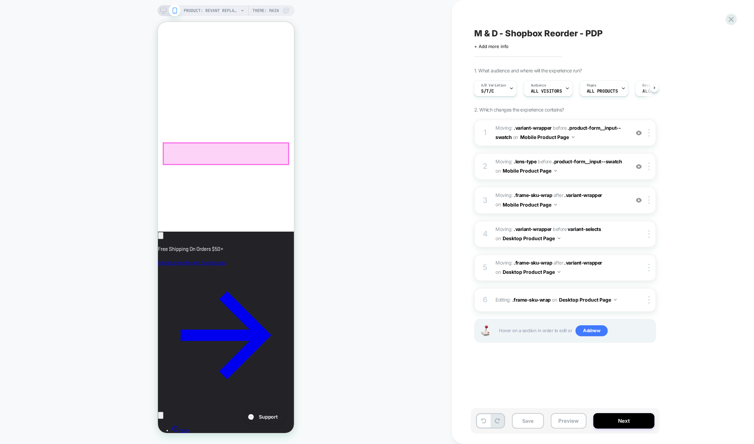
scroll to position [0, 118]
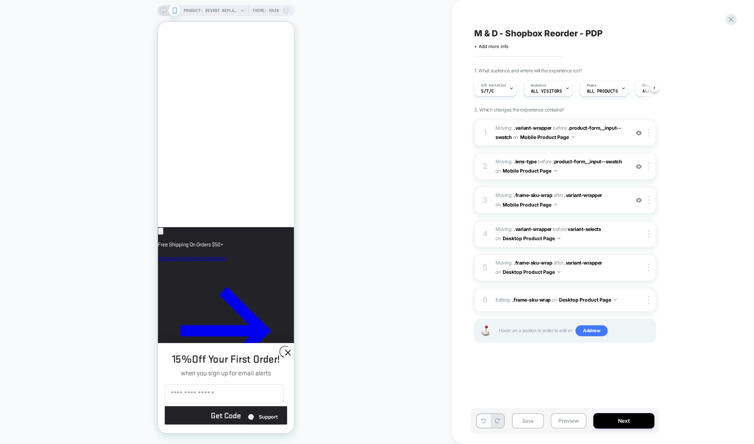
click at [480, 422] on button at bounding box center [483, 420] width 13 height 13
click at [481, 422] on icon at bounding box center [483, 421] width 5 height 5
click at [482, 423] on icon at bounding box center [483, 421] width 5 height 5
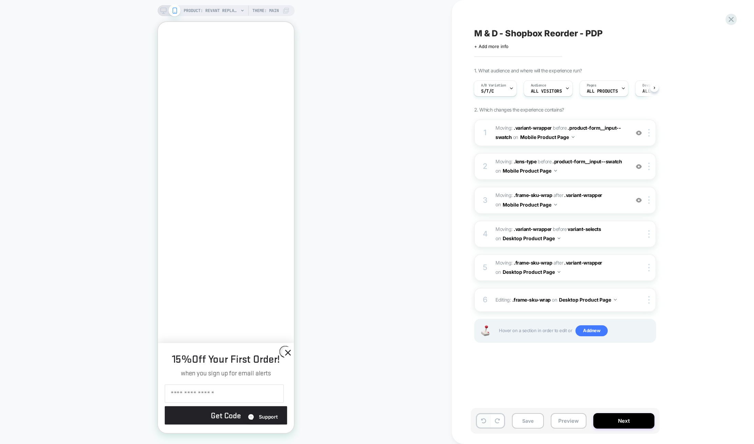
click at [482, 423] on icon at bounding box center [483, 421] width 5 height 5
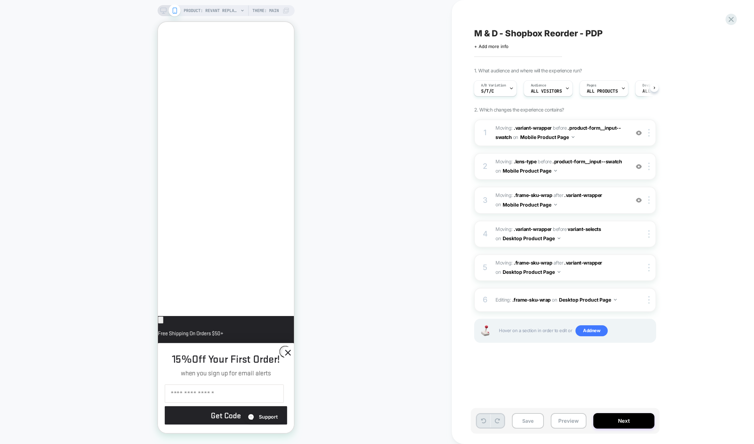
click at [482, 423] on icon at bounding box center [483, 421] width 5 height 5
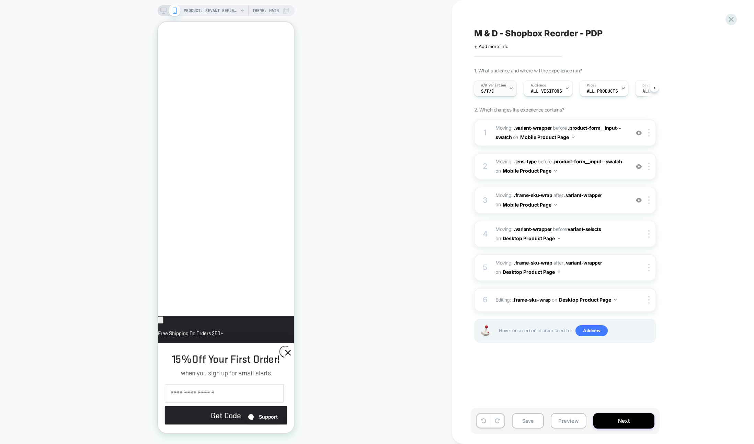
click at [492, 87] on span "A/B Variation" at bounding box center [493, 85] width 25 height 5
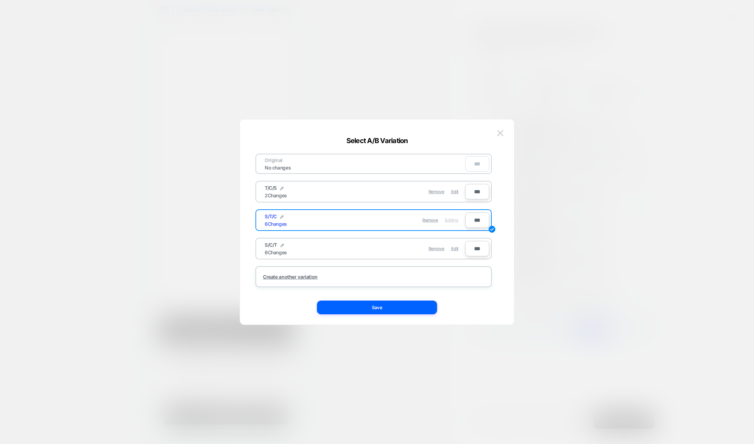
click at [332, 187] on div "T/C/S 2 Changes" at bounding box center [315, 191] width 100 height 13
click at [460, 191] on div "Remove Edit" at bounding box center [413, 191] width 97 height 13
click at [456, 192] on span "Edit" at bounding box center [454, 191] width 7 height 5
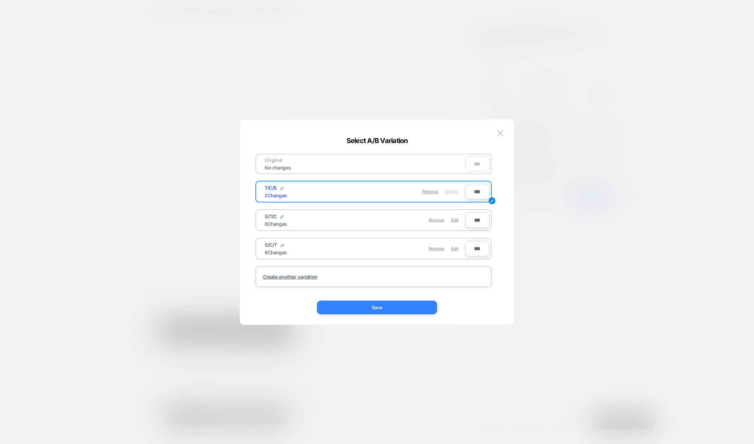
click at [362, 308] on button "Save" at bounding box center [377, 308] width 120 height 14
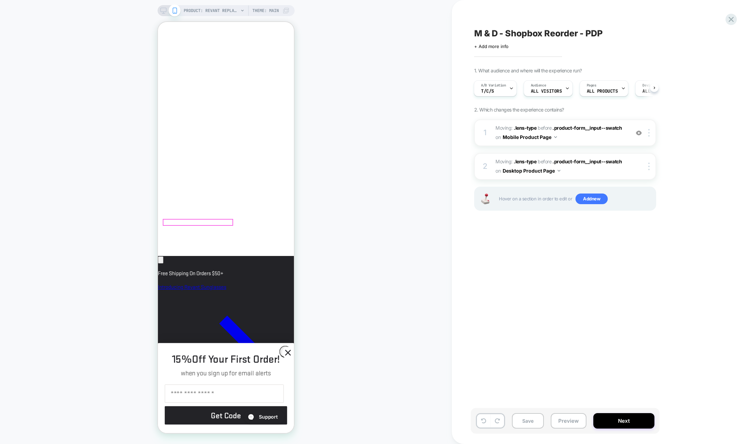
scroll to position [275, 0]
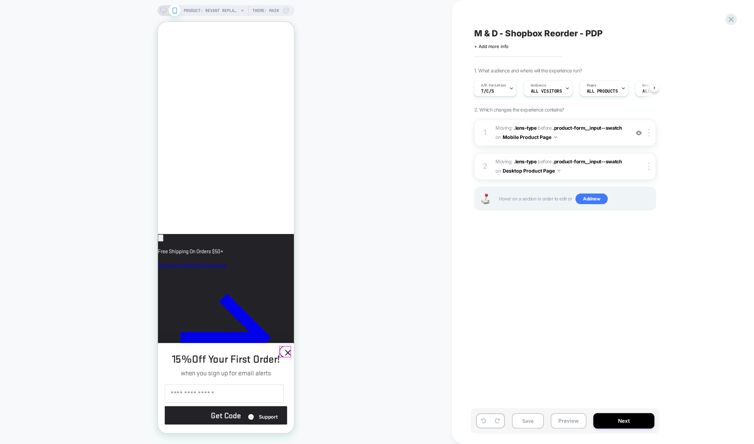
click at [284, 354] on circle "Close dialog" at bounding box center [287, 352] width 11 height 11
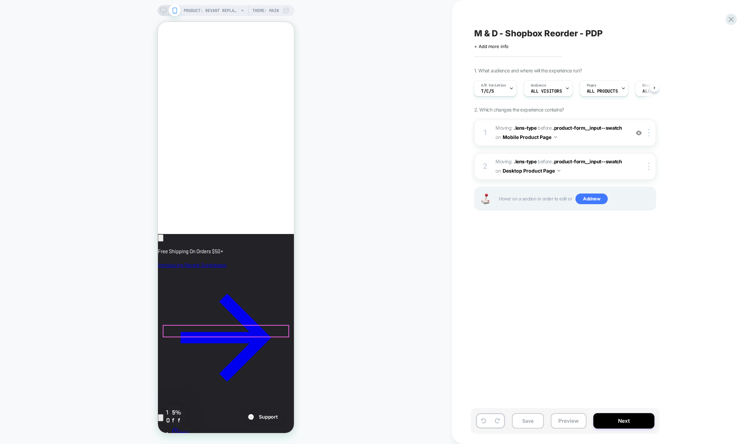
scroll to position [0, 0]
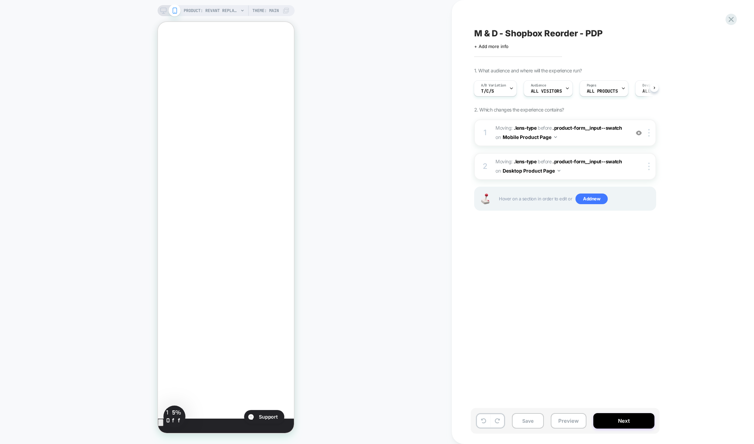
scroll to position [0, 118]
click at [493, 85] on span "A/B Variation" at bounding box center [493, 85] width 25 height 5
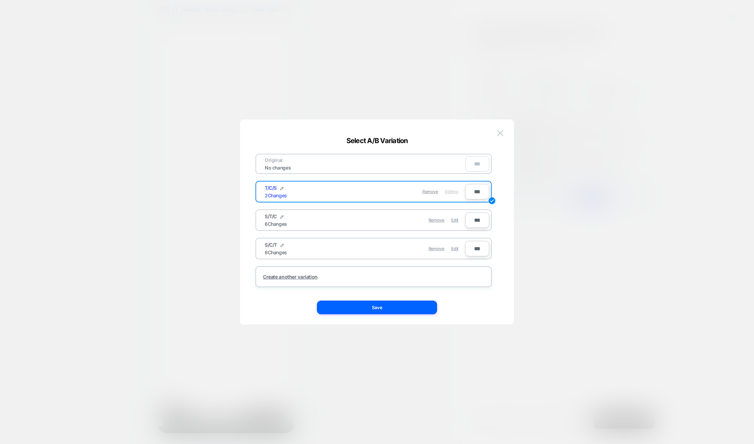
click at [505, 131] on button at bounding box center [500, 133] width 10 height 10
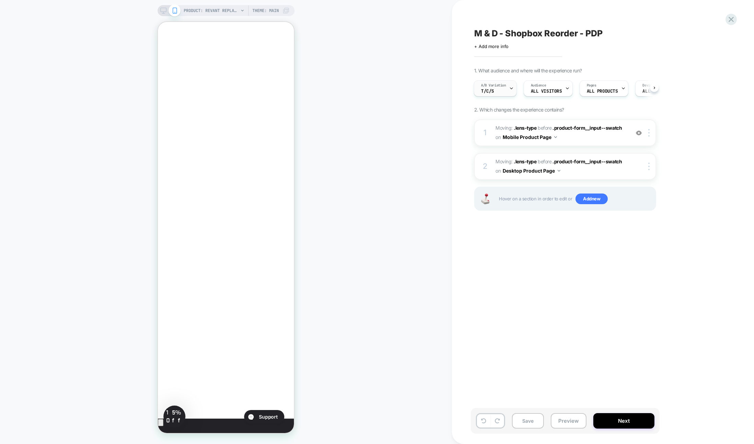
scroll to position [0, 0]
click at [510, 89] on icon at bounding box center [511, 88] width 4 height 4
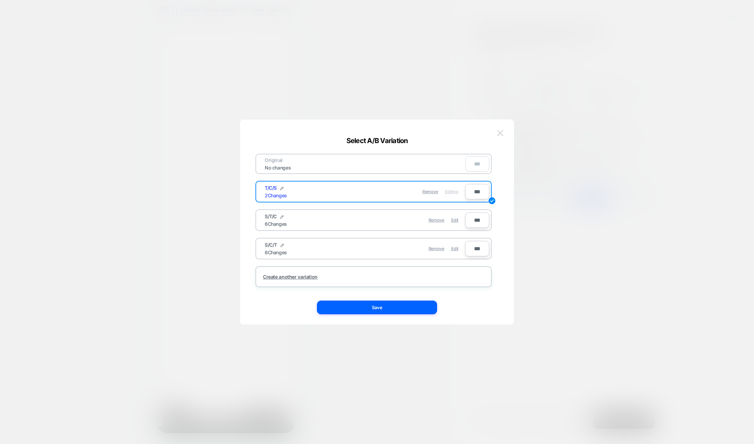
click at [501, 134] on img at bounding box center [500, 133] width 6 height 6
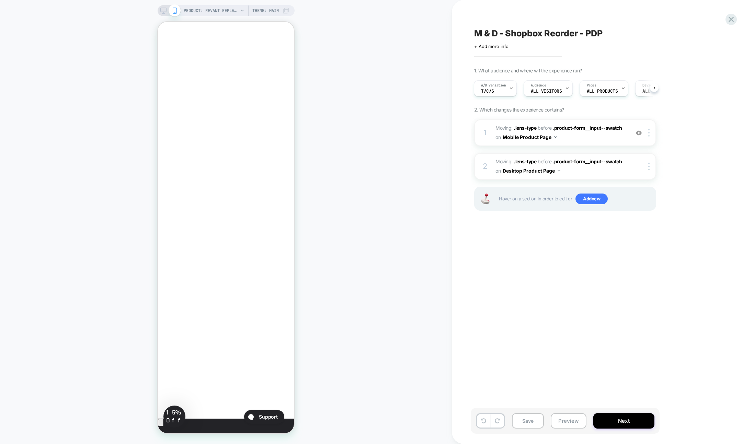
scroll to position [0, 118]
click at [164, 13] on icon at bounding box center [163, 11] width 6 height 6
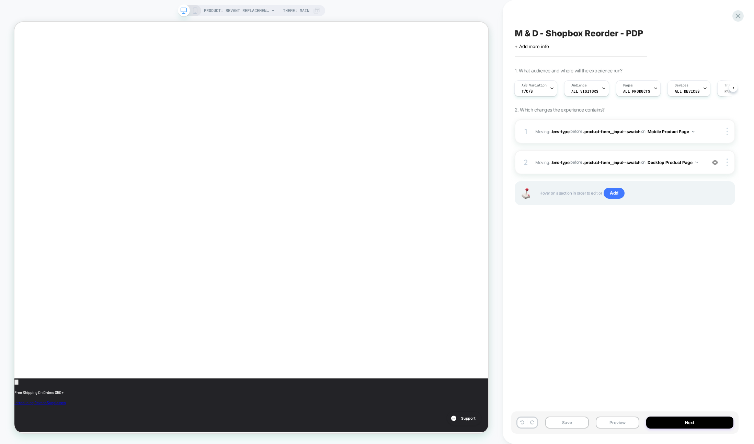
click at [195, 11] on icon at bounding box center [195, 11] width 6 height 6
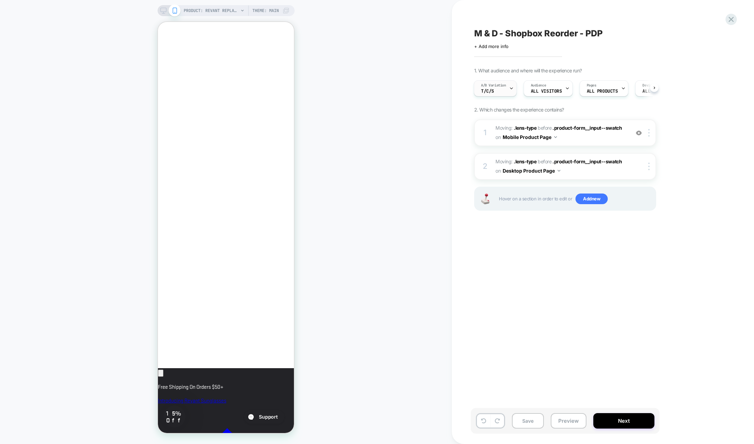
click at [508, 90] on div "A/B Variation T/C/S" at bounding box center [493, 88] width 39 height 15
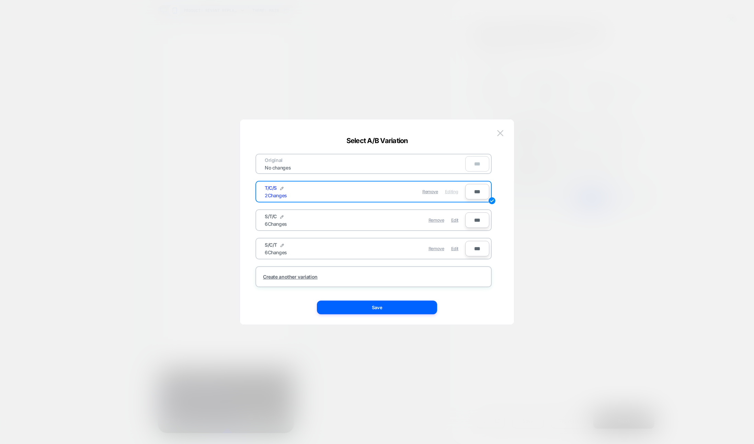
click at [323, 246] on div "S/C/T 6 Changes" at bounding box center [315, 248] width 100 height 13
click at [456, 248] on span "Edit" at bounding box center [454, 248] width 7 height 5
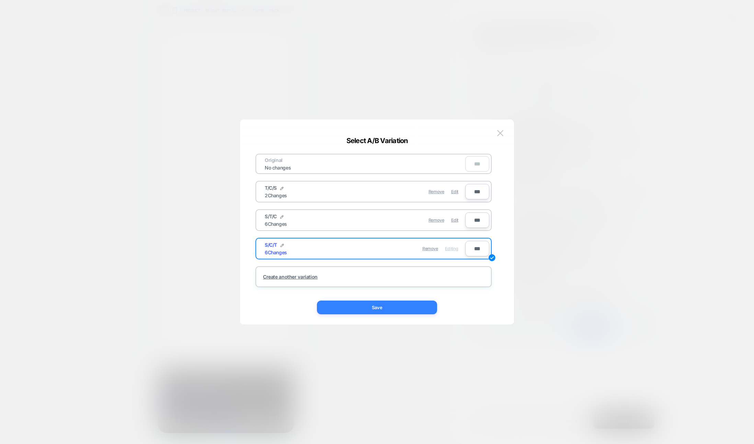
click at [377, 305] on button "Save" at bounding box center [377, 308] width 120 height 14
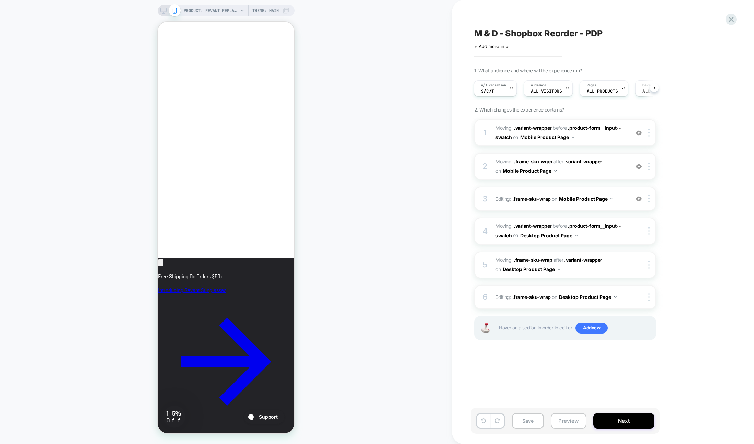
scroll to position [0, 118]
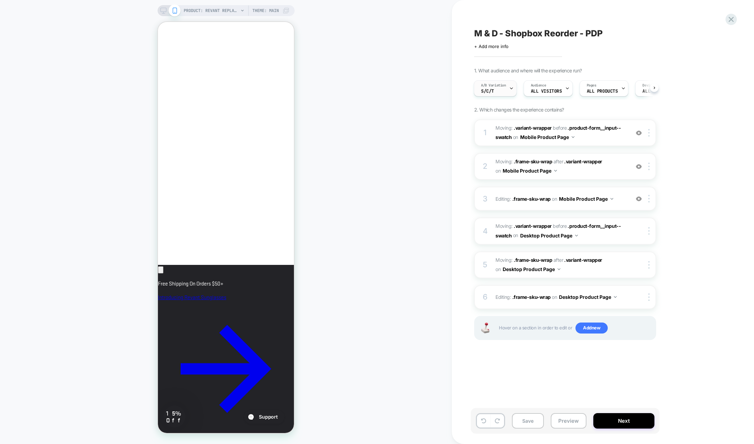
scroll to position [0, 118]
click at [487, 90] on span "S/C/T" at bounding box center [487, 91] width 13 height 5
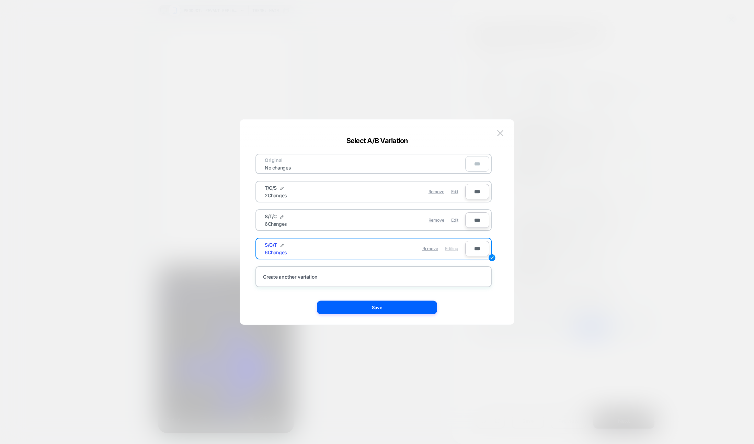
click at [312, 190] on div "T/C/S 2 Changes" at bounding box center [315, 191] width 100 height 13
click at [452, 193] on span "Edit" at bounding box center [454, 191] width 7 height 5
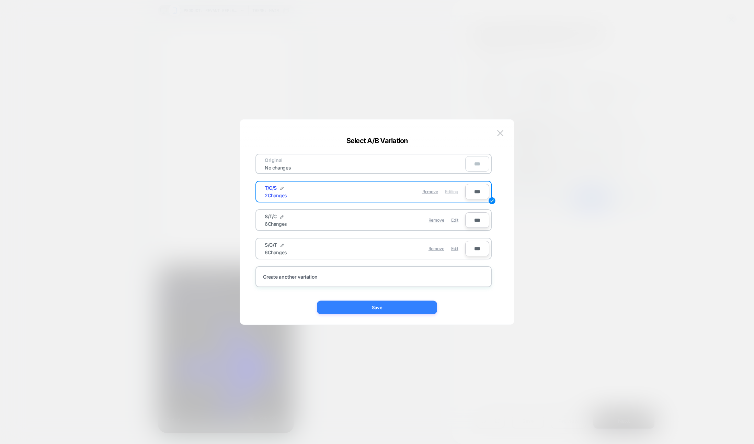
click at [351, 312] on button "Save" at bounding box center [377, 308] width 120 height 14
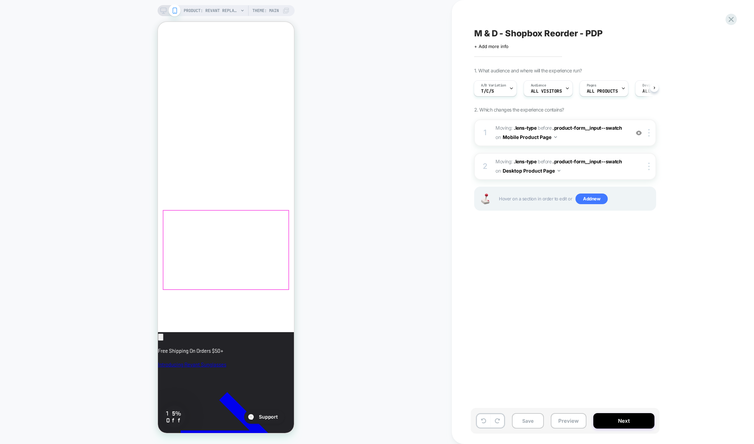
scroll to position [161, 0]
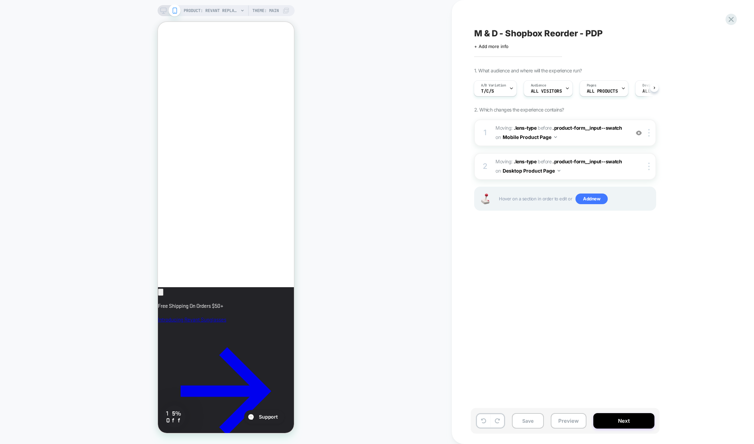
scroll to position [0, 118]
click at [567, 127] on span ".product-form__input--swatch" at bounding box center [587, 128] width 69 height 6
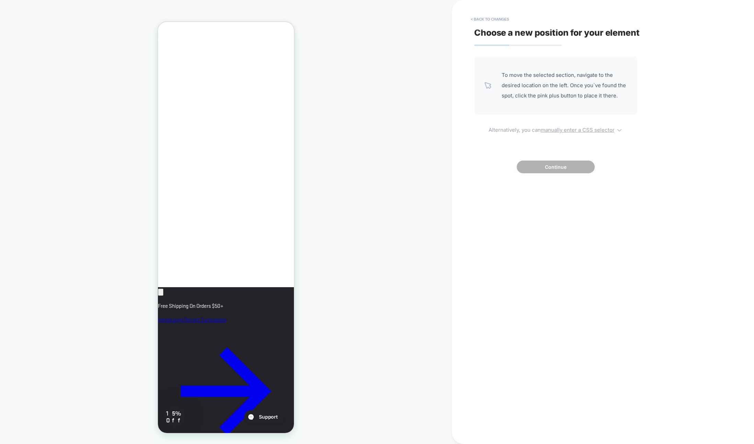
click at [566, 128] on u "manually enter a CSS selector" at bounding box center [578, 130] width 74 height 7
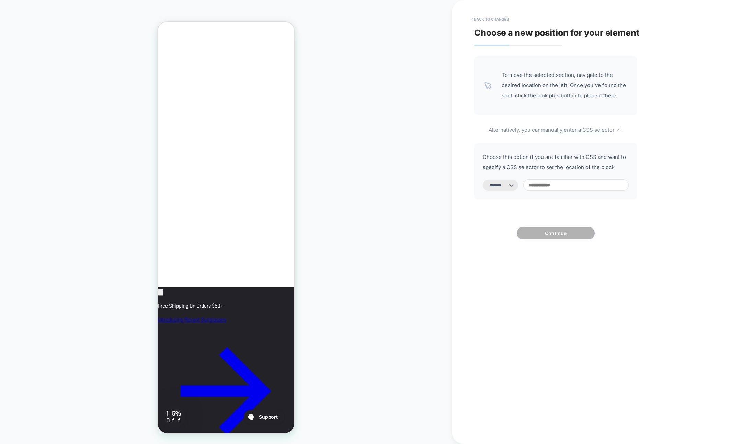
scroll to position [0, 0]
click at [549, 179] on div "**********" at bounding box center [555, 172] width 163 height 56
click at [511, 186] on select "**********" at bounding box center [500, 185] width 35 height 11
select select "**********"
click at [483, 180] on select "**********" at bounding box center [500, 185] width 35 height 11
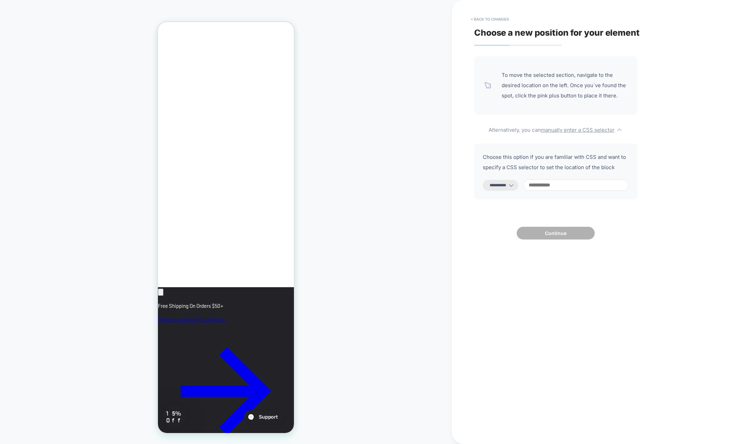
click at [548, 186] on input at bounding box center [575, 185] width 105 height 11
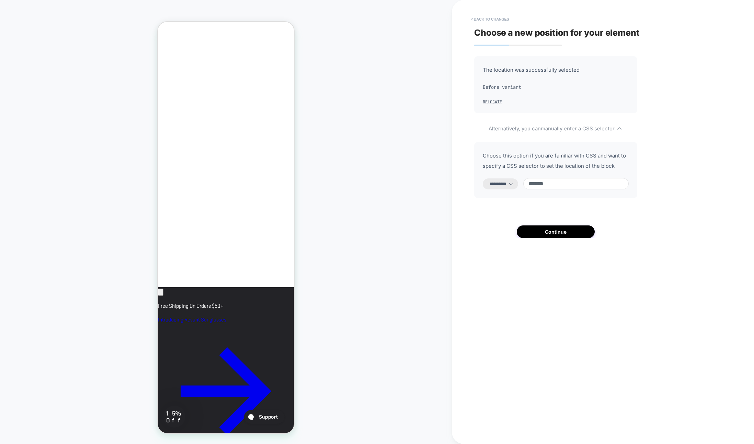
scroll to position [0, 118]
type input "**********"
click at [552, 234] on button "Continue" at bounding box center [556, 232] width 78 height 13
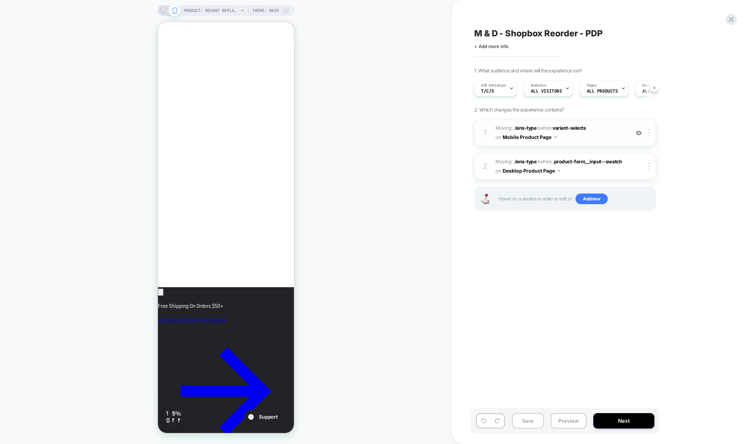
scroll to position [0, 0]
click at [650, 133] on div at bounding box center [650, 133] width 11 height 8
click at [672, 126] on div "1. What audience and where will the experience run? A/B Variation T/C/S Audienc…" at bounding box center [599, 148] width 251 height 160
click at [607, 161] on span ".product-form__input--swatch" at bounding box center [587, 162] width 69 height 6
click at [593, 162] on span ".product-form__input--swatch" at bounding box center [587, 162] width 69 height 6
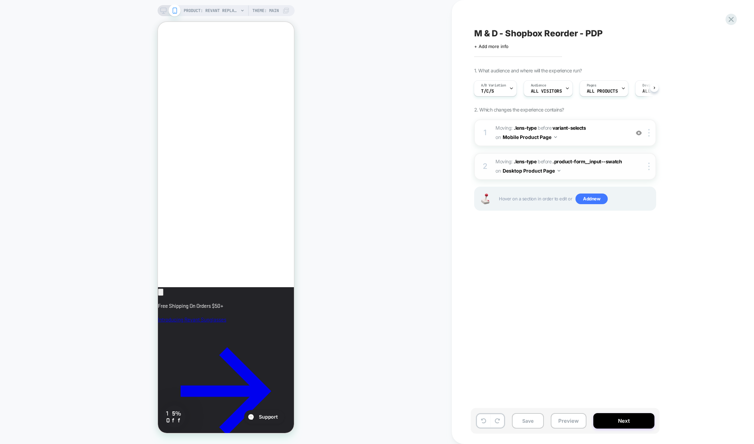
scroll to position [0, 118]
click at [543, 162] on span "before" at bounding box center [545, 162] width 14 height 6
click at [631, 164] on div "2 Moving: .lens-type .lens-type before .product-form__input--swatch .product-fo…" at bounding box center [565, 166] width 182 height 27
click at [650, 168] on div at bounding box center [650, 167] width 11 height 8
click at [508, 267] on div "M & D - Shopbox Reorder - PDP Click to edit experience details + Add more info …" at bounding box center [600, 222] width 258 height 431
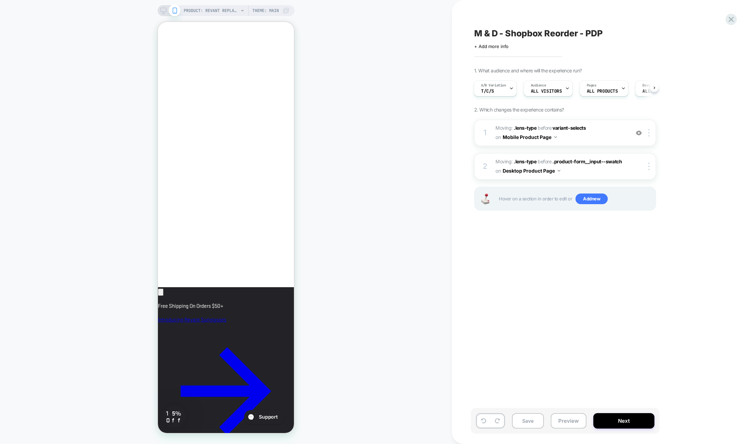
click at [162, 12] on icon at bounding box center [163, 11] width 6 height 6
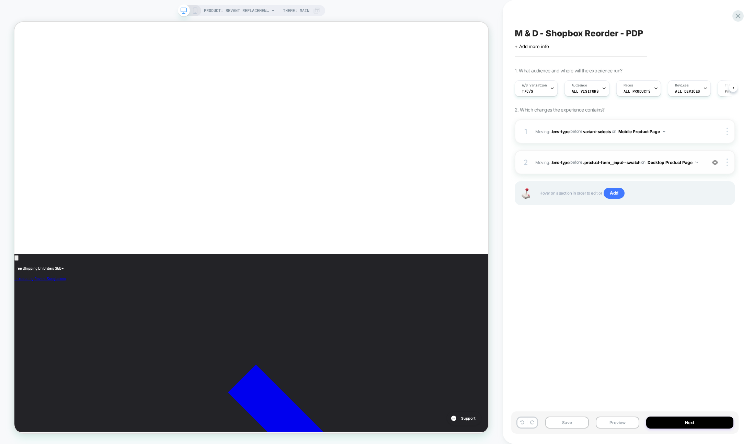
scroll to position [0, 0]
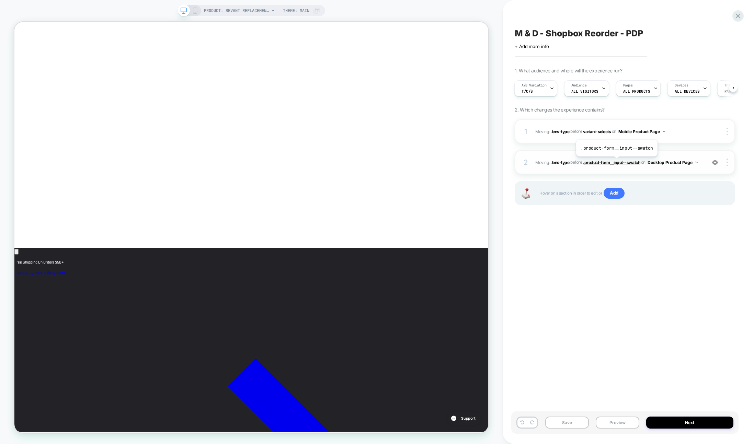
click at [616, 162] on span ".product-form__input--swatch" at bounding box center [611, 162] width 57 height 5
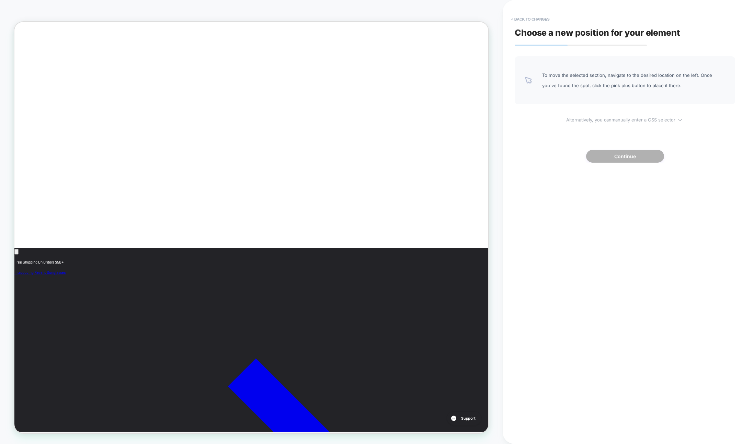
click at [622, 122] on u "manually enter a CSS selector" at bounding box center [644, 119] width 64 height 5
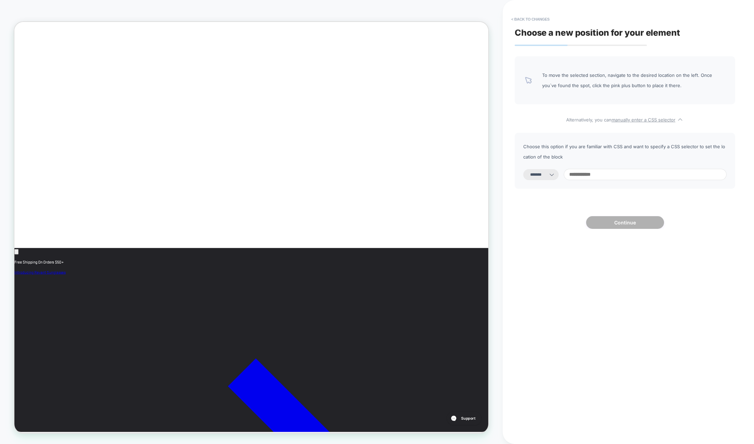
click at [546, 175] on select "**********" at bounding box center [540, 174] width 35 height 11
select select "**********"
click at [523, 169] on select "**********" at bounding box center [540, 174] width 35 height 11
click at [599, 175] on input at bounding box center [645, 174] width 163 height 11
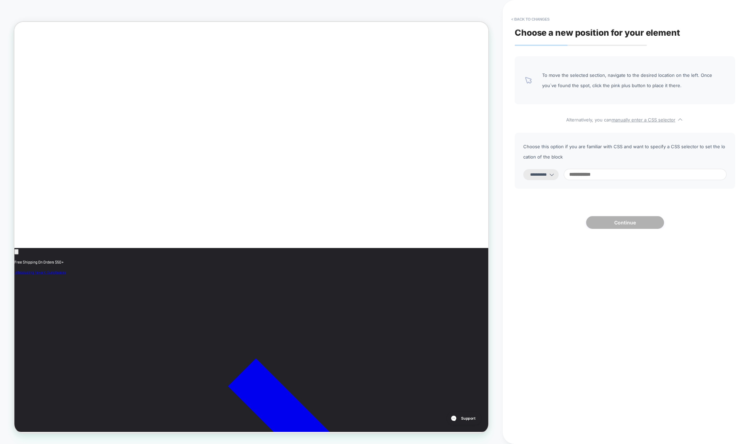
click at [594, 174] on input at bounding box center [645, 174] width 163 height 11
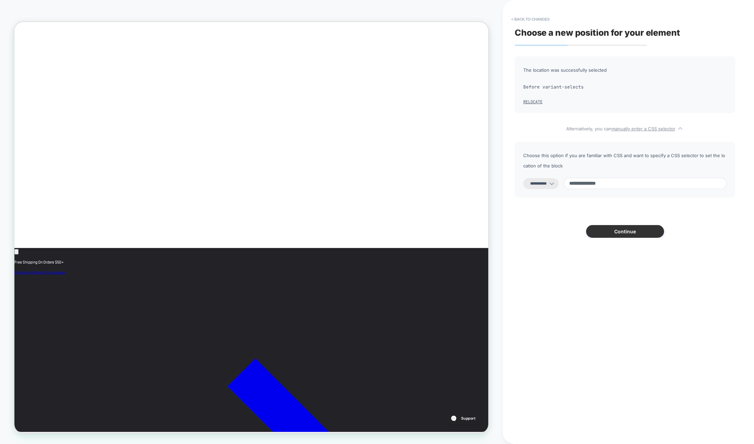
scroll to position [0, 0]
type input "**********"
click at [610, 233] on button "Continue" at bounding box center [625, 231] width 78 height 13
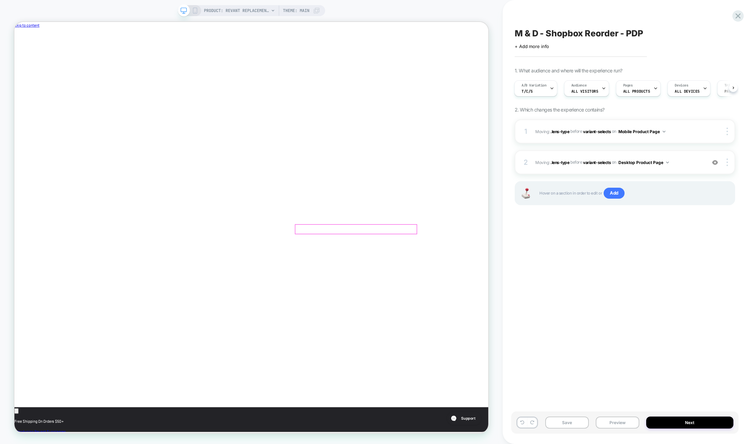
scroll to position [0, 231]
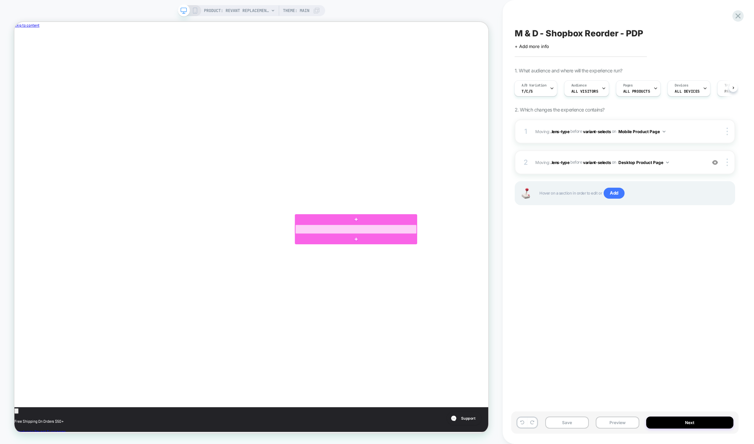
click at [465, 298] on div at bounding box center [470, 299] width 162 height 12
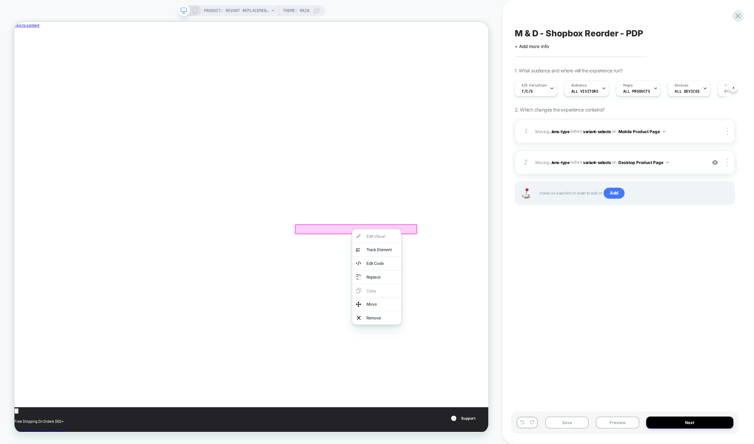
click at [464, 296] on div at bounding box center [469, 299] width 163 height 14
click at [463, 296] on div at bounding box center [470, 299] width 162 height 12
click at [581, 424] on button "Save" at bounding box center [567, 423] width 44 height 12
click at [611, 424] on button "Preview" at bounding box center [618, 423] width 44 height 12
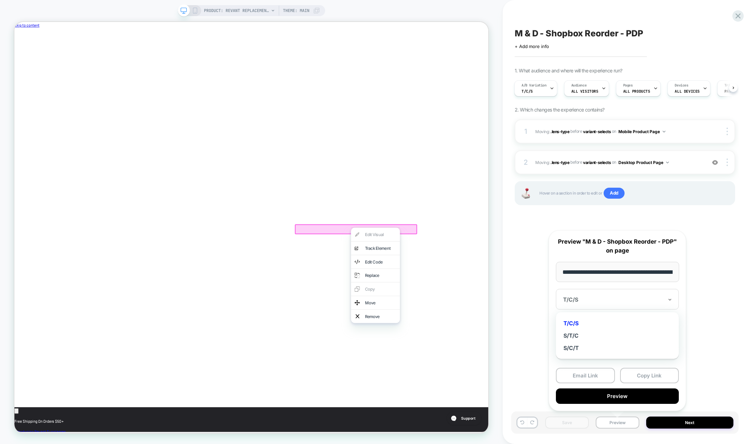
click at [583, 292] on div "T/C/S" at bounding box center [617, 299] width 123 height 21
click at [566, 284] on div "**********" at bounding box center [617, 320] width 137 height 181
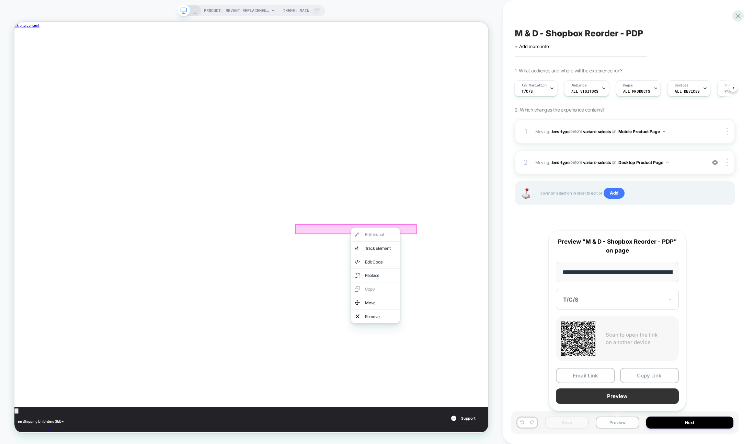
click at [605, 396] on button "Preview" at bounding box center [617, 396] width 123 height 15
